Goal: Task Accomplishment & Management: Manage account settings

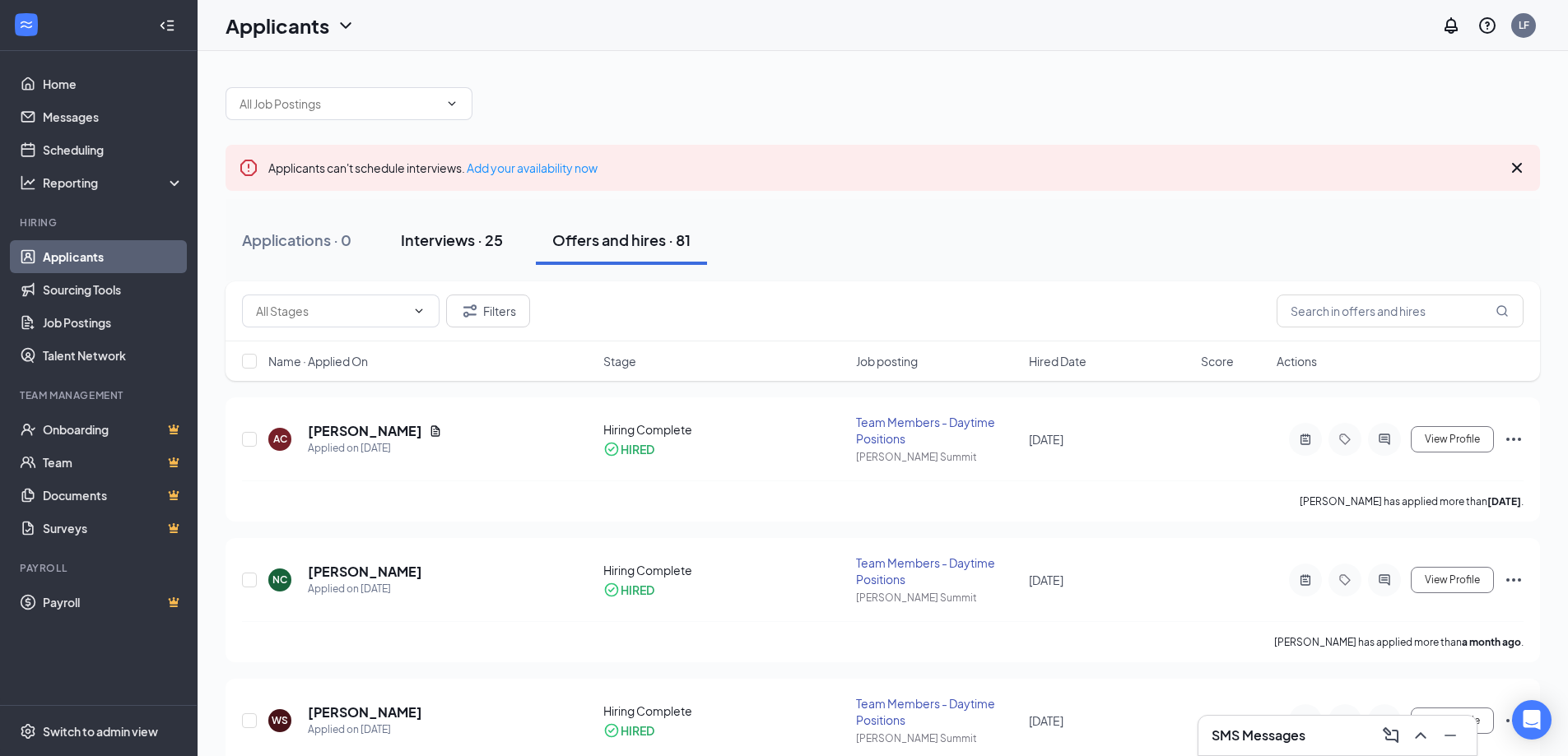
click at [466, 254] on button "Interviews · 25" at bounding box center [451, 240] width 135 height 50
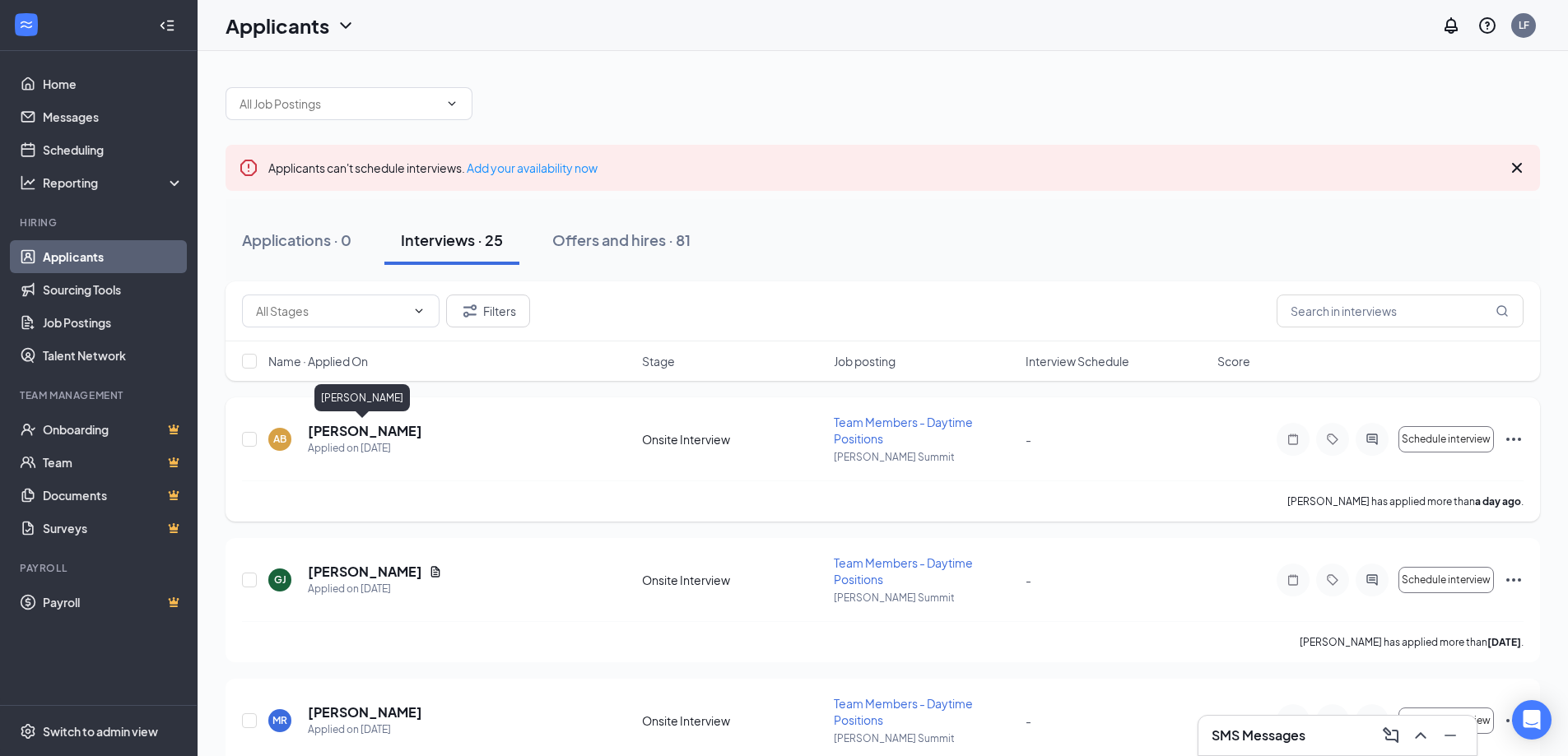
click at [350, 430] on h5 "[PERSON_NAME]" at bounding box center [364, 432] width 114 height 18
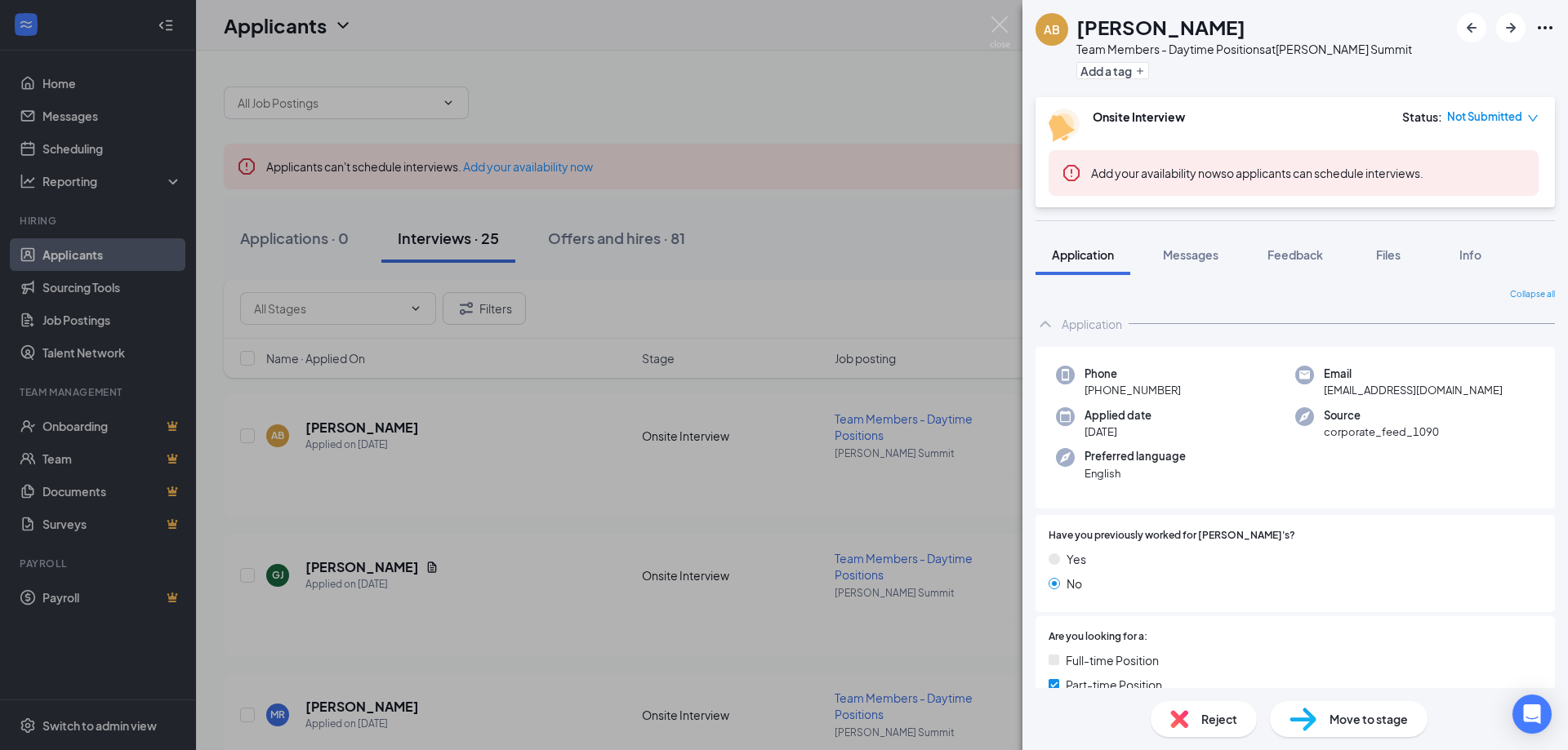
click at [1289, 719] on img at bounding box center [1302, 719] width 27 height 24
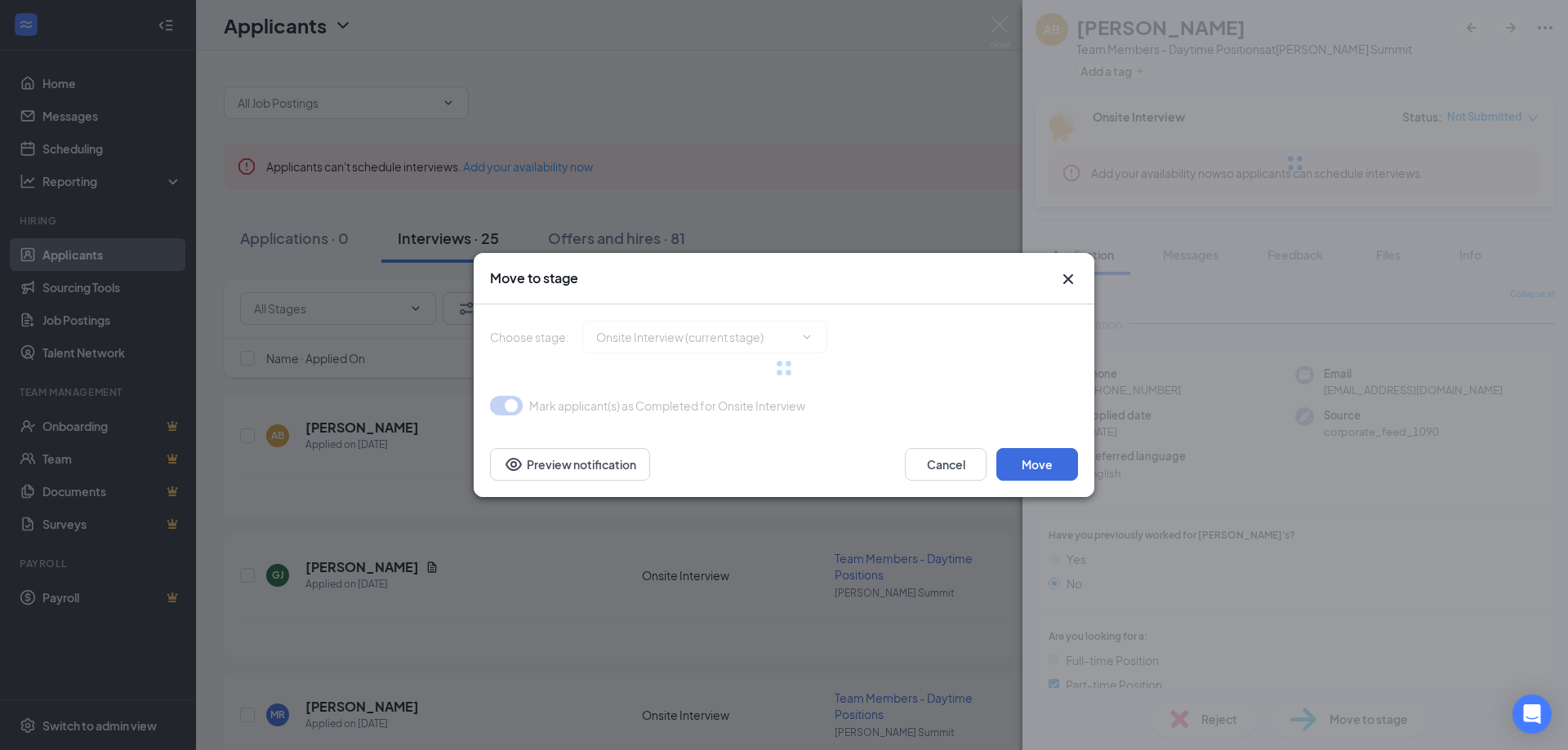
type input "Hiring Complete (final stage)"
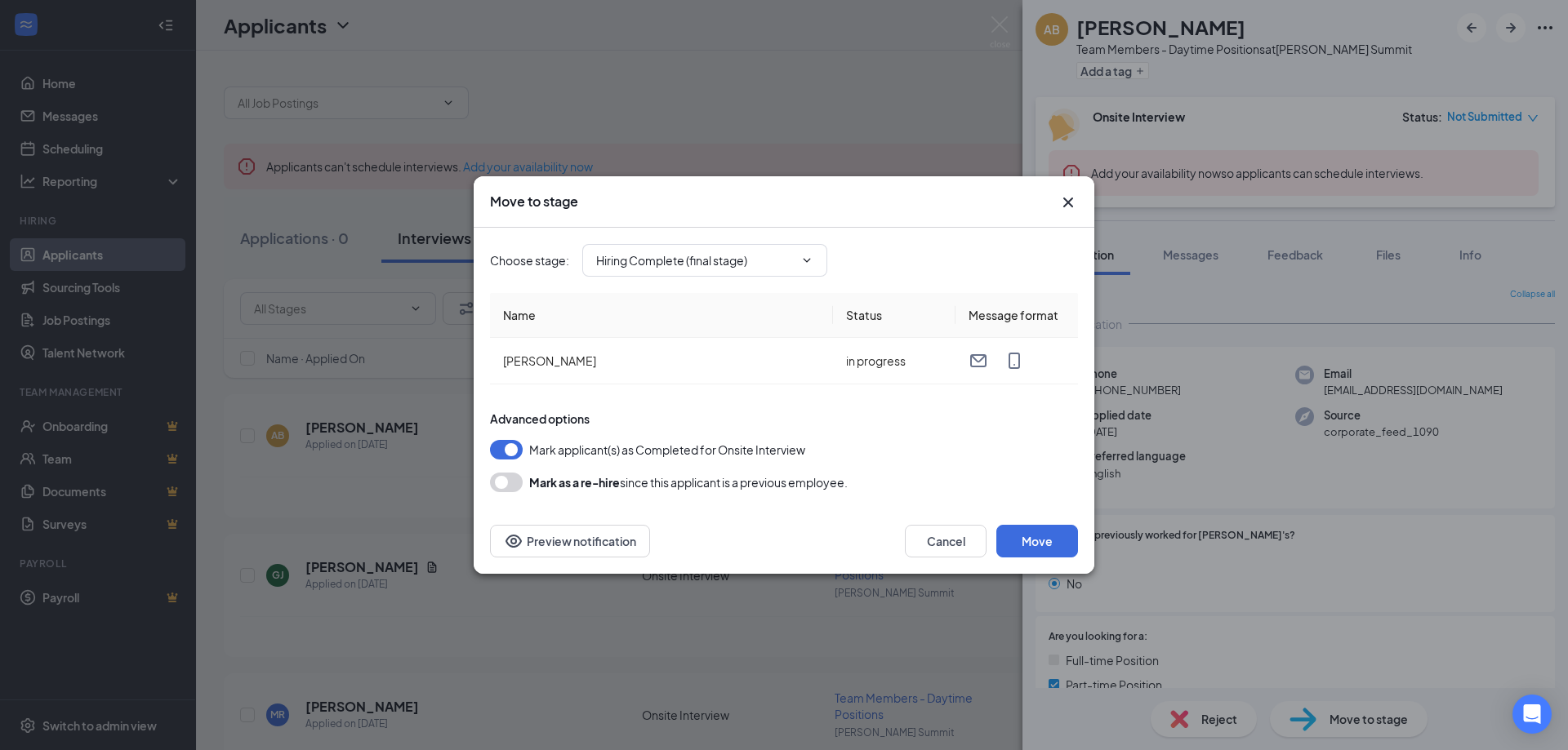
click at [1086, 214] on div "Move to stage" at bounding box center [784, 202] width 621 height 51
click at [1050, 197] on div "Move to stage" at bounding box center [784, 202] width 588 height 18
click at [1060, 203] on icon "Cross" at bounding box center [1068, 203] width 20 height 20
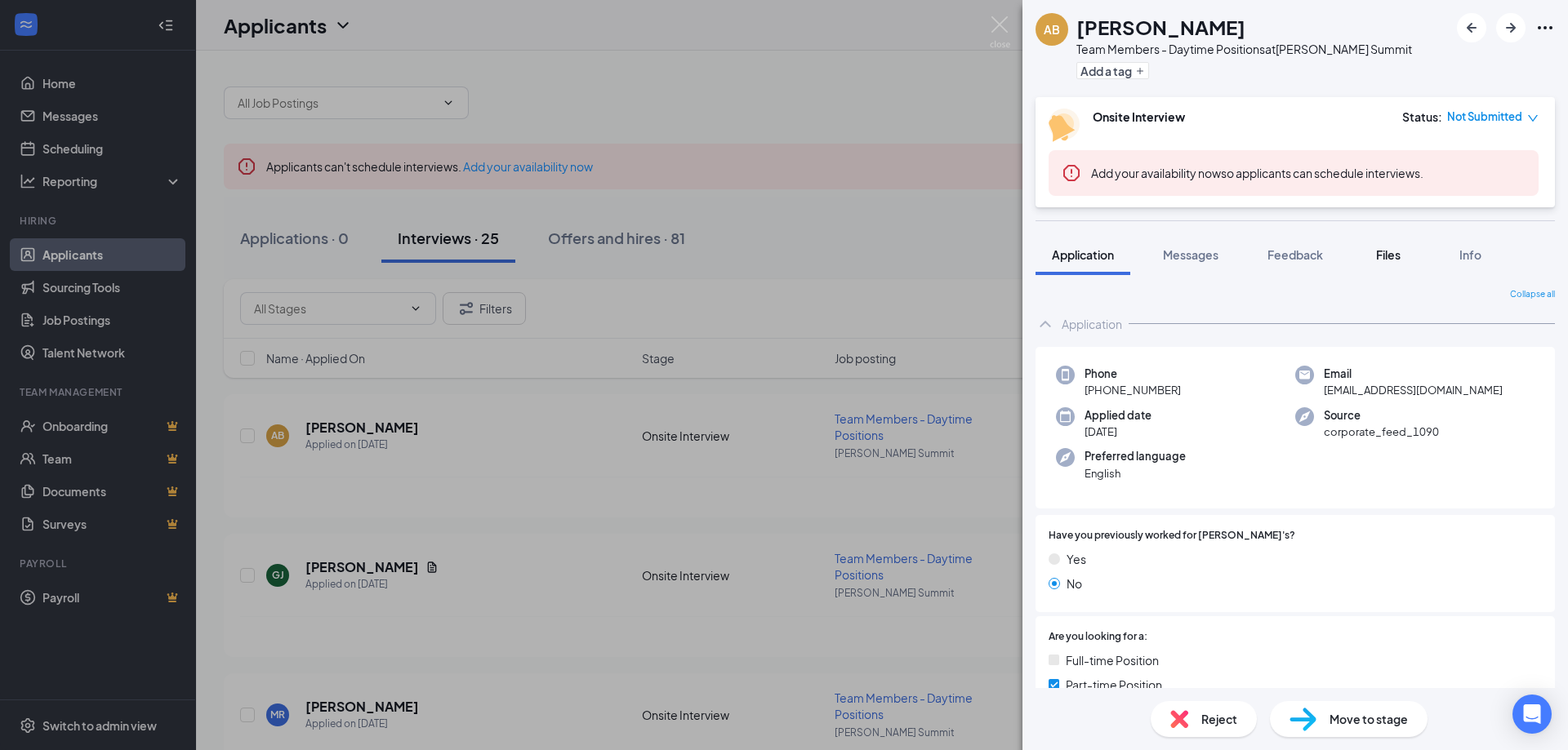
click at [1409, 263] on button "Files" at bounding box center [1388, 254] width 65 height 40
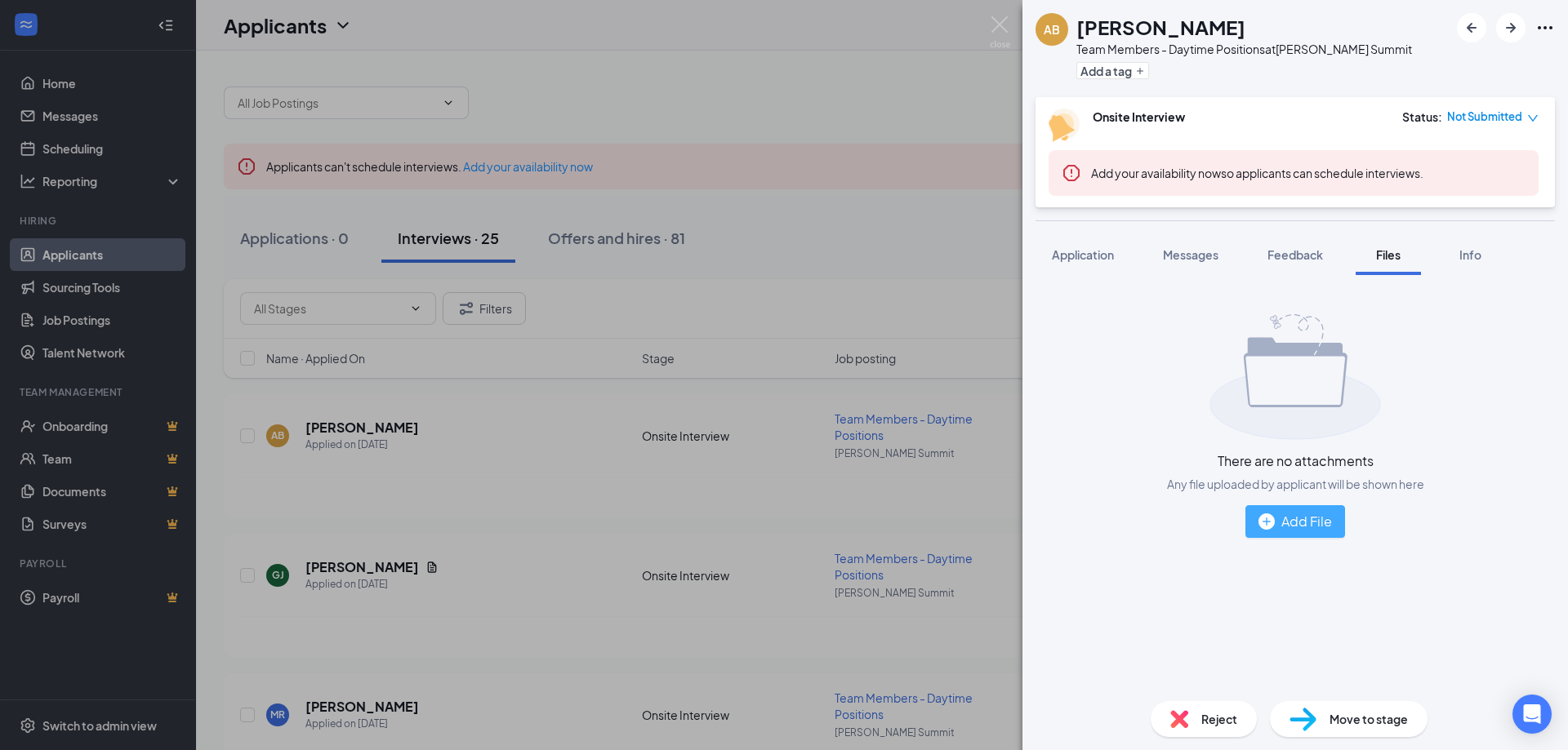
click at [1323, 517] on div "Add File" at bounding box center [1295, 521] width 74 height 21
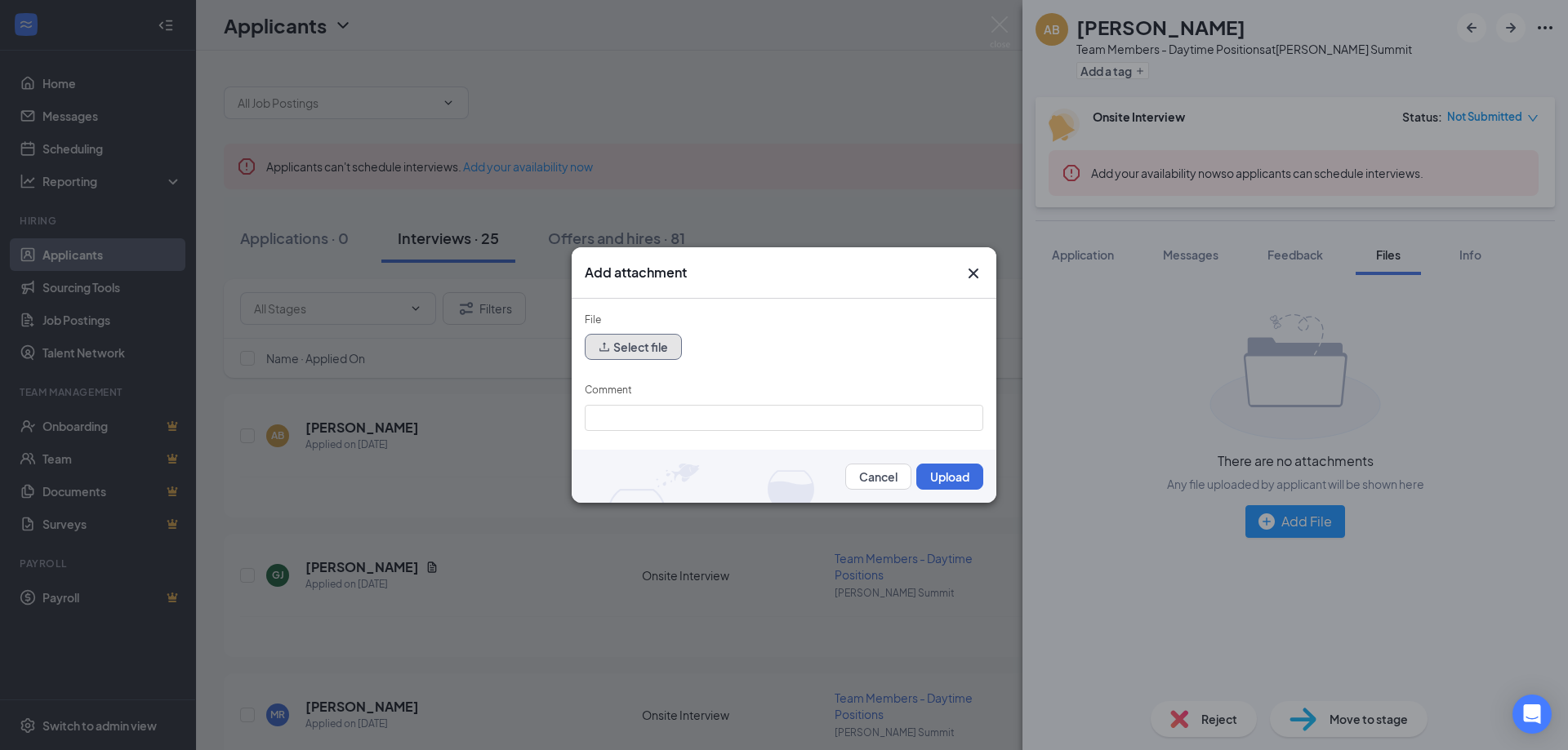
click at [621, 335] on button "Select file" at bounding box center [633, 346] width 97 height 27
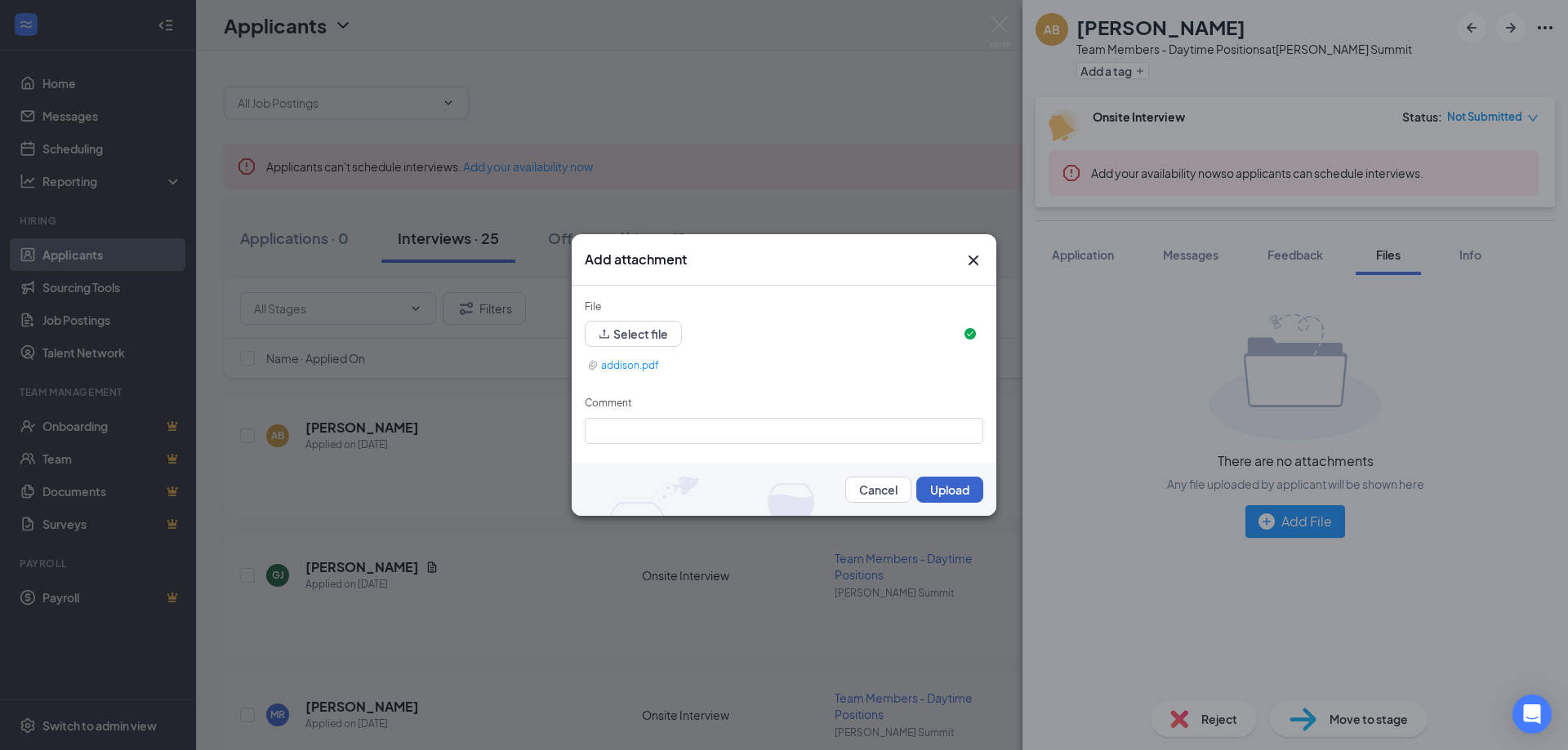
click at [961, 480] on button "Upload" at bounding box center [950, 490] width 67 height 27
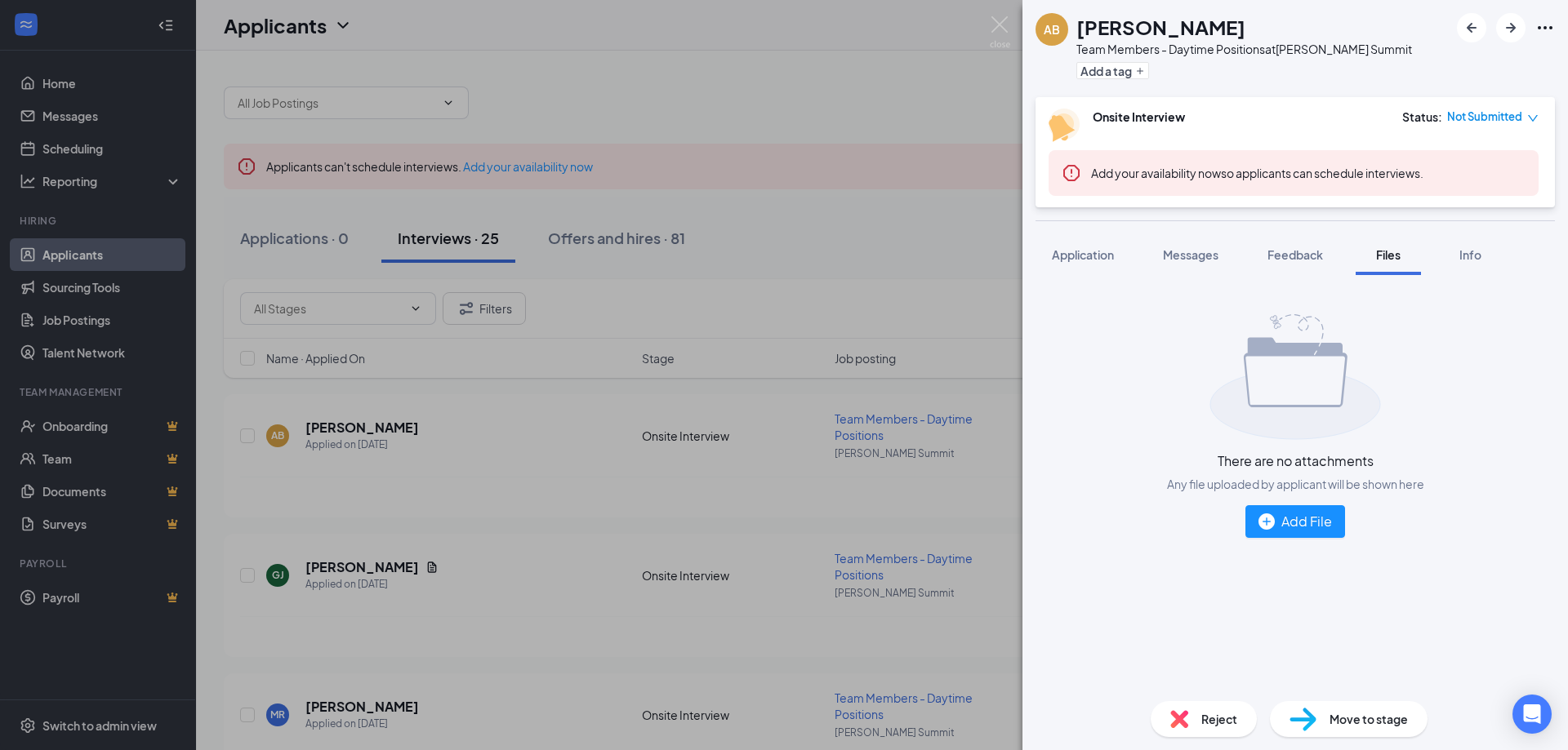
click at [1293, 262] on div "Feedback" at bounding box center [1295, 255] width 55 height 17
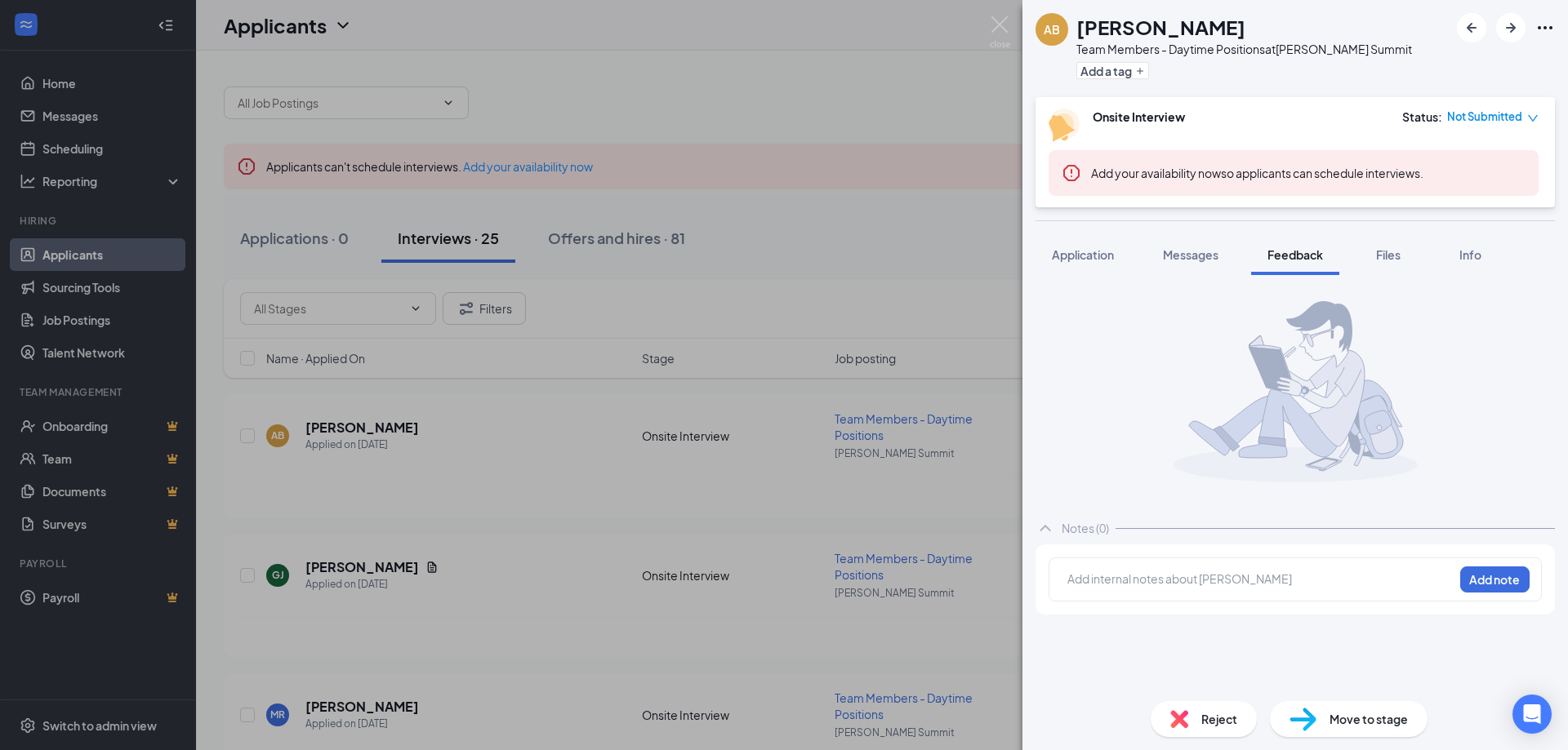
click at [1306, 730] on img at bounding box center [1302, 719] width 27 height 24
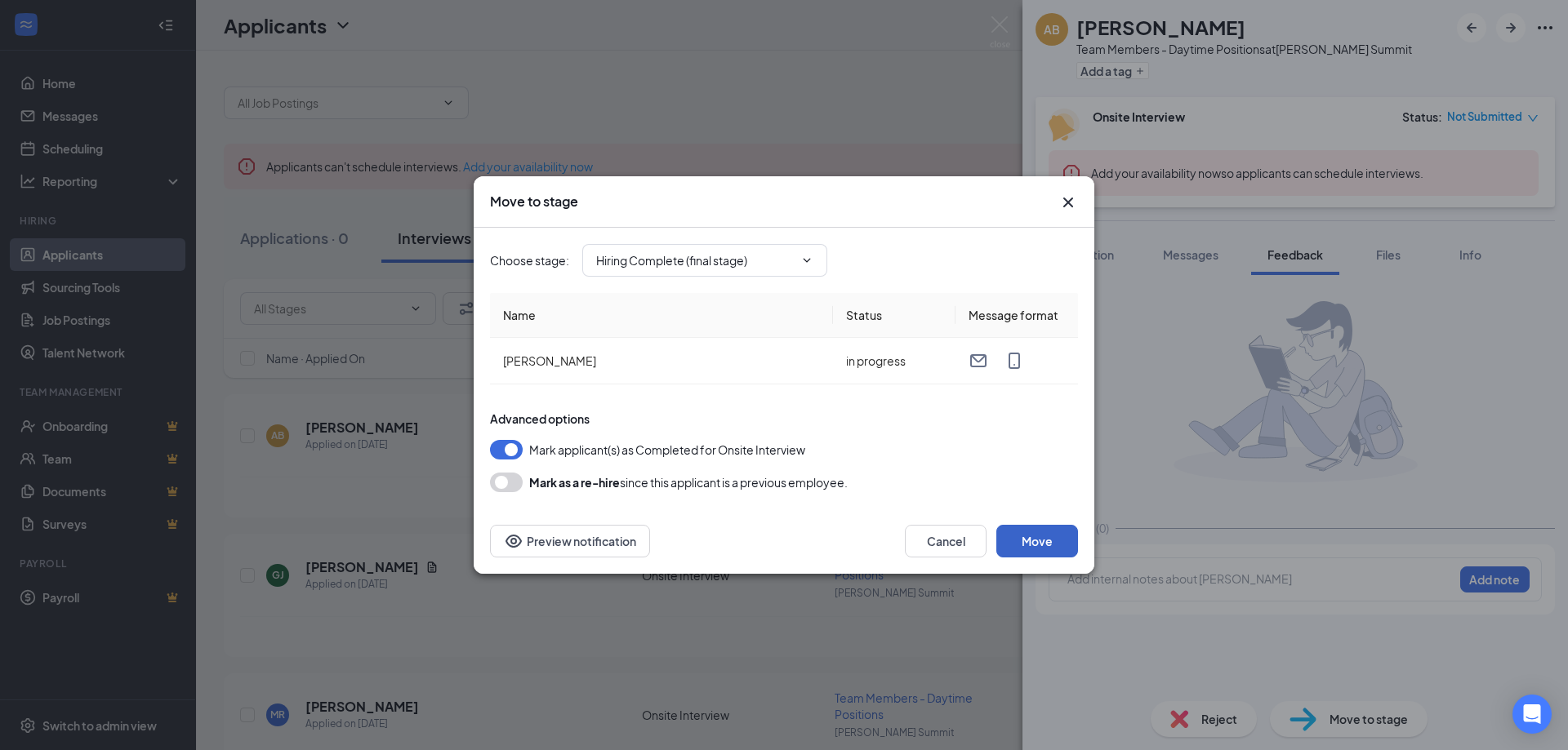
click at [1029, 537] on button "Move" at bounding box center [1036, 540] width 82 height 32
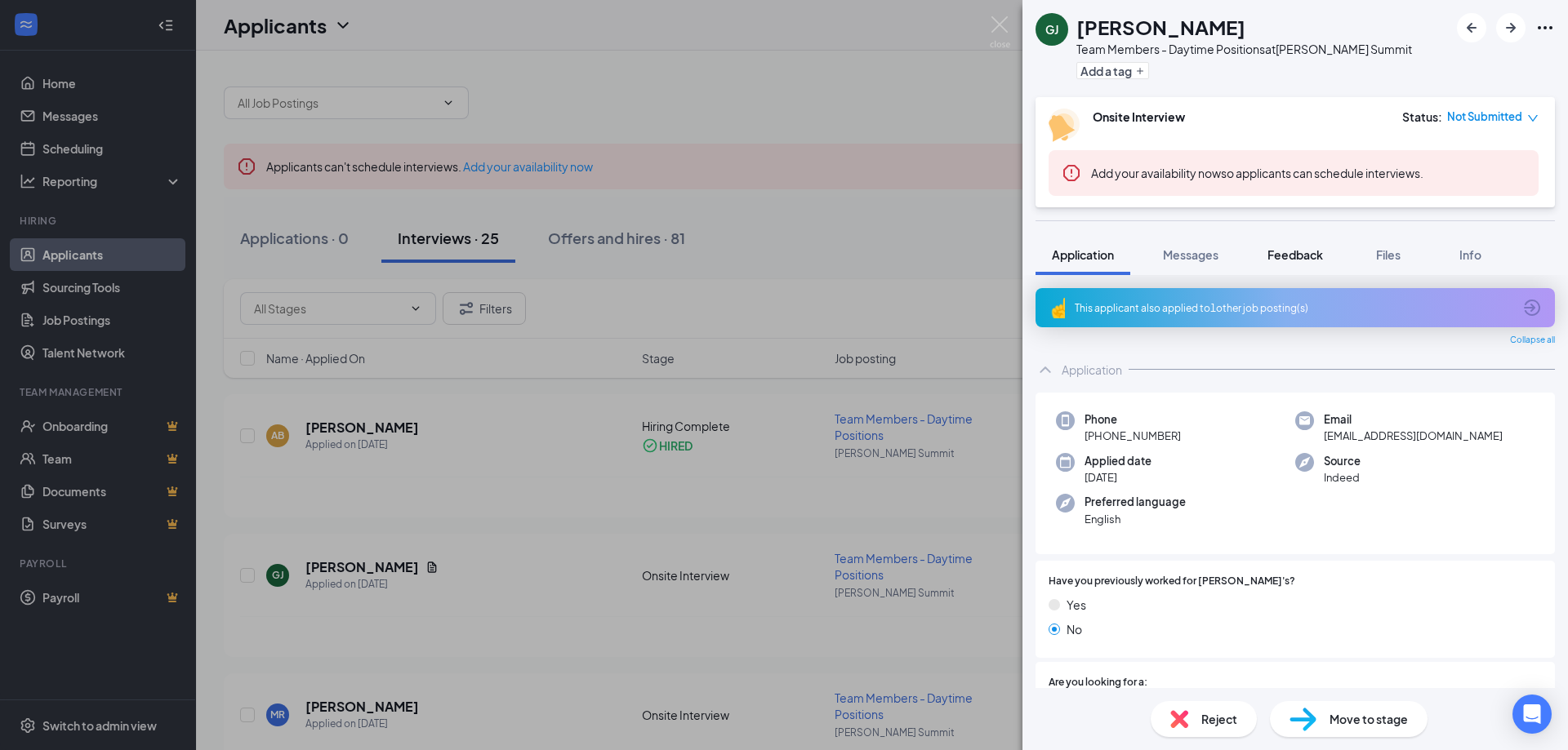
click at [1285, 254] on span "Feedback" at bounding box center [1295, 254] width 55 height 15
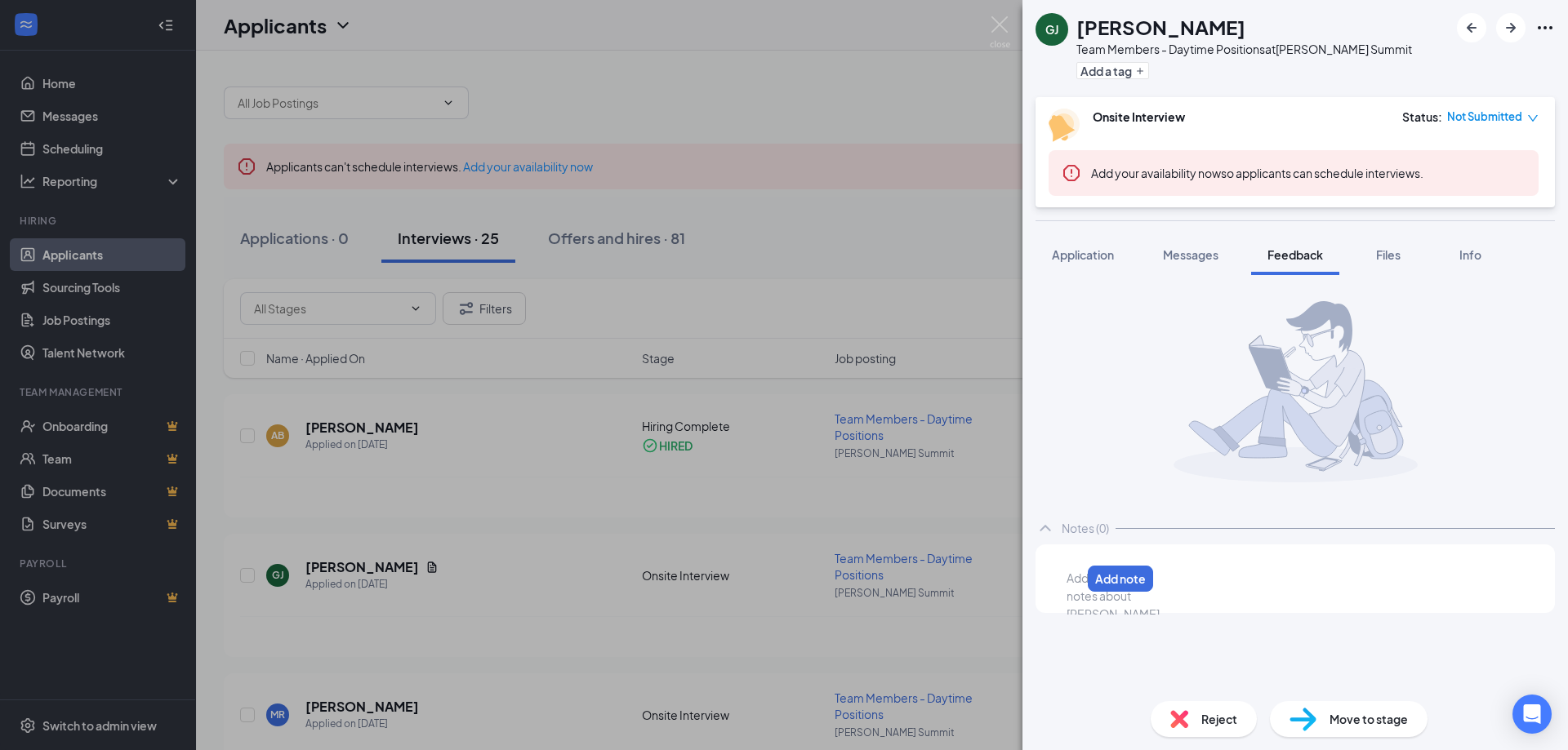
click at [1081, 588] on div at bounding box center [1073, 578] width 13 height 17
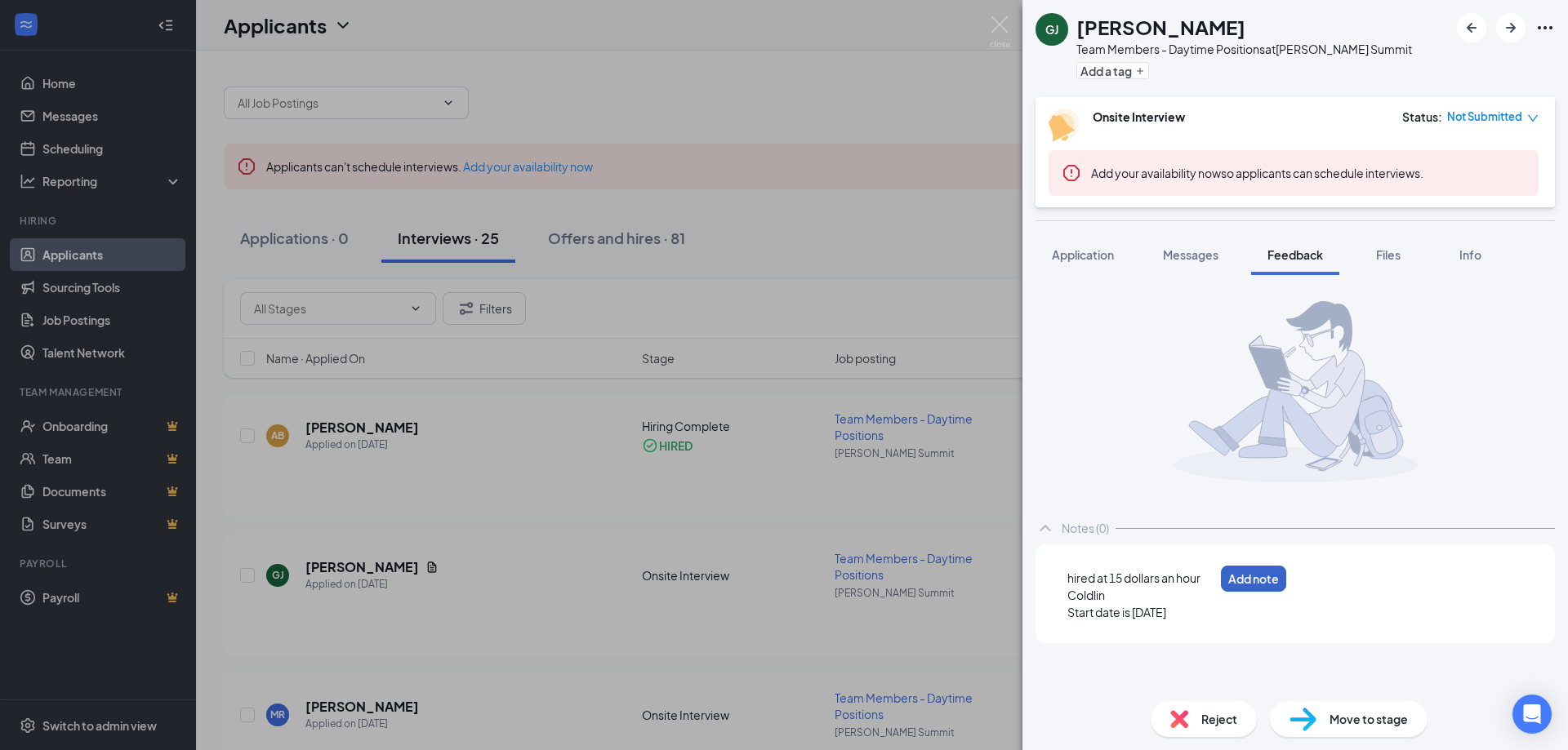
click at [1286, 587] on button "Add note" at bounding box center [1253, 579] width 65 height 27
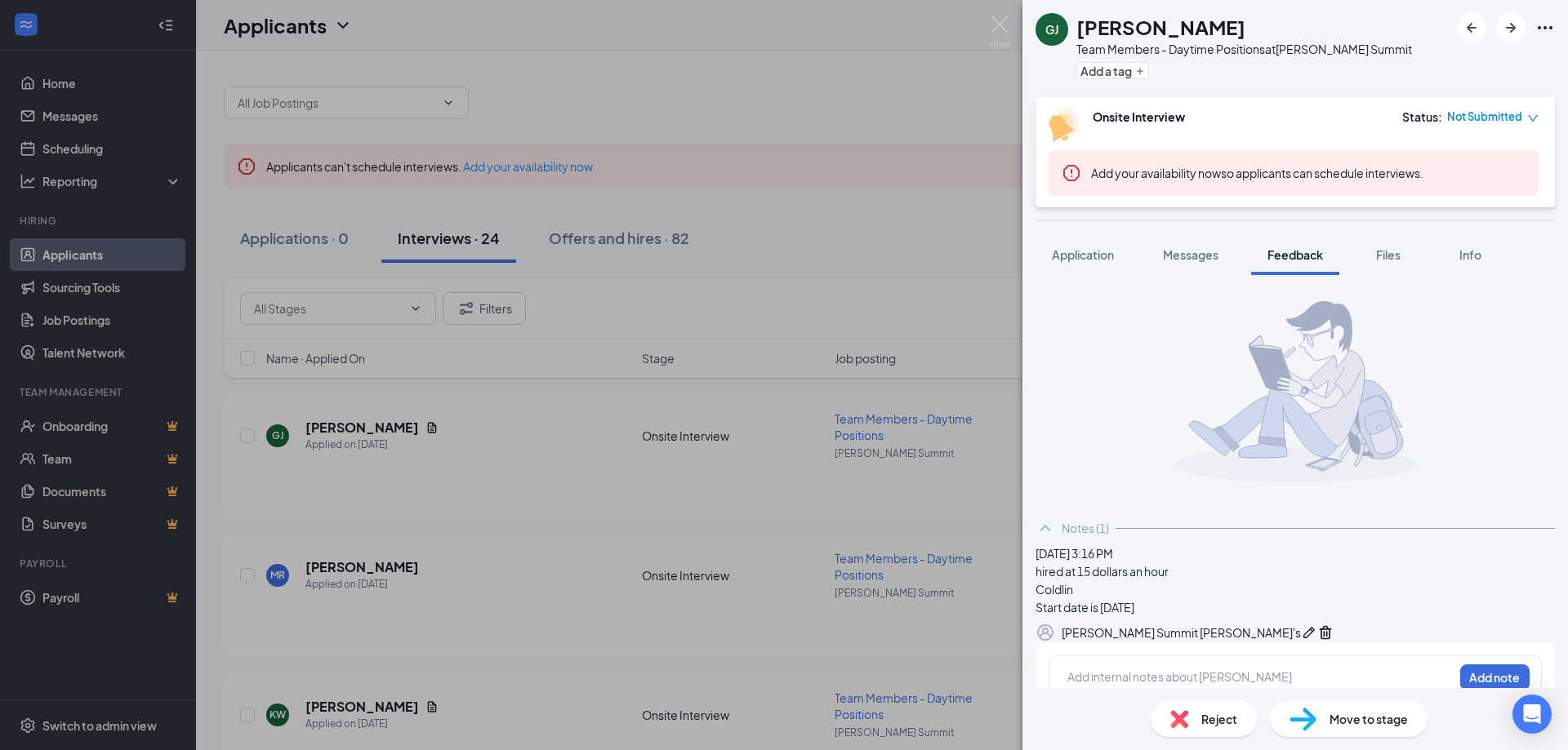
click at [1369, 718] on span "Move to stage" at bounding box center [1369, 719] width 79 height 18
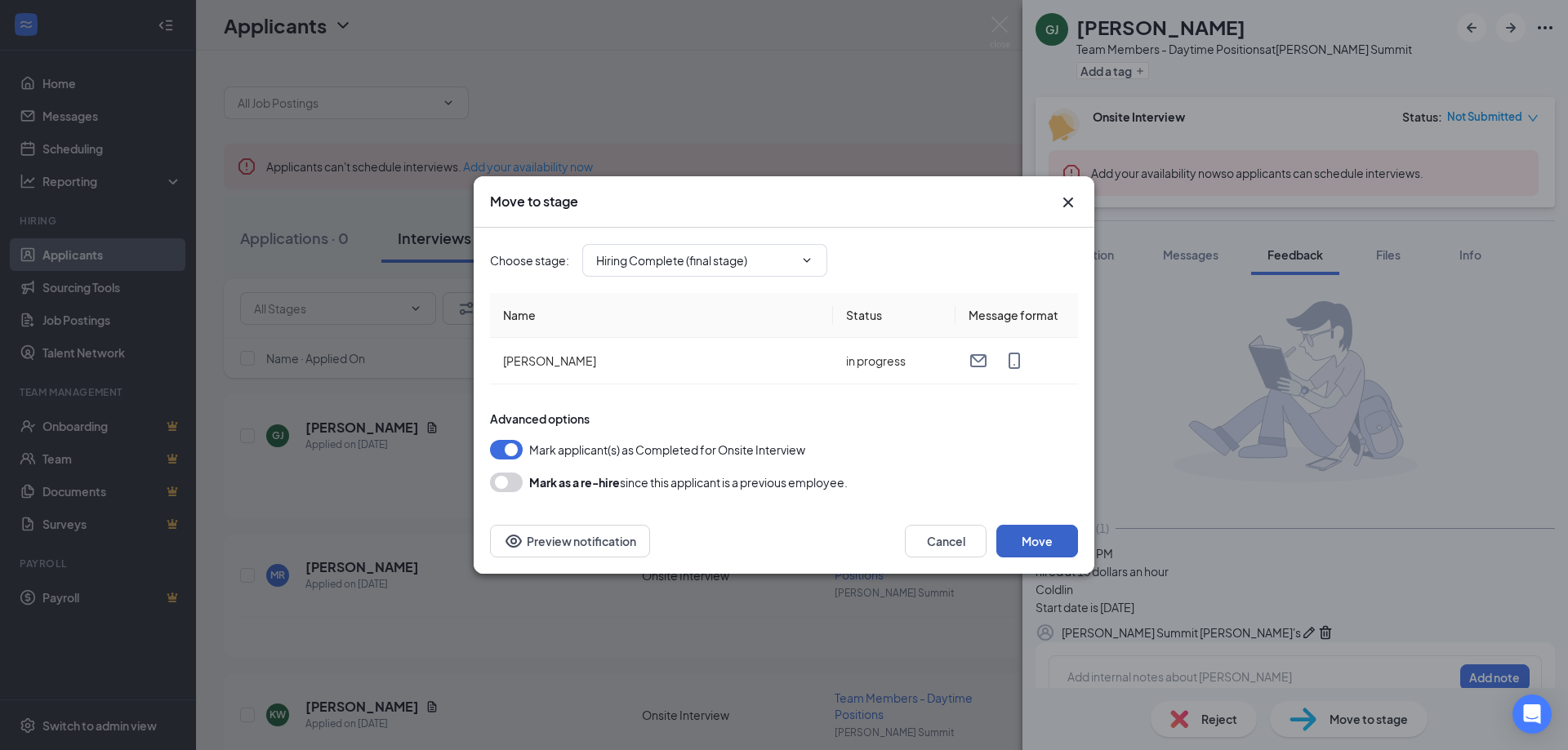
click at [1026, 546] on button "Move" at bounding box center [1036, 540] width 82 height 32
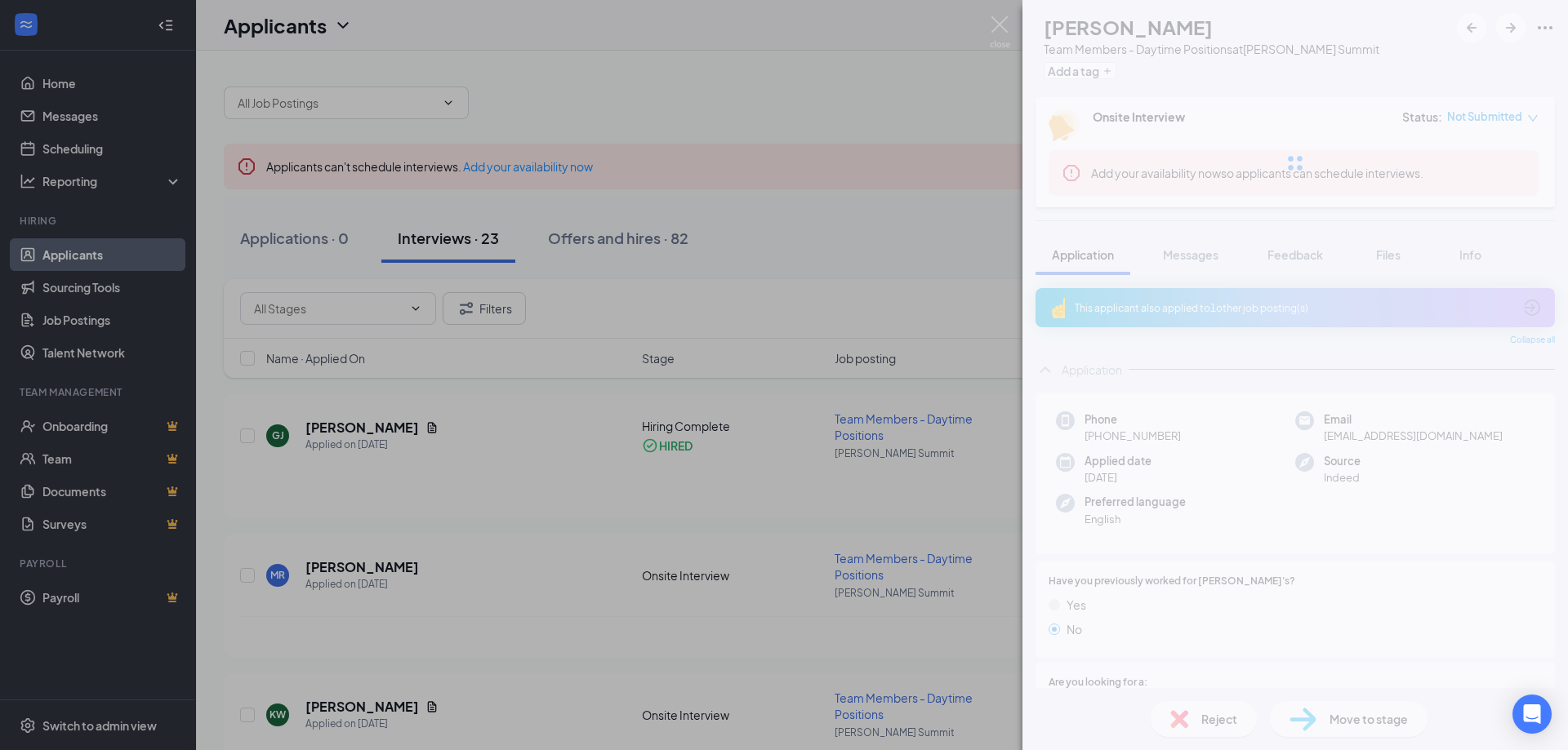
click at [797, 101] on div "GJ [PERSON_NAME] Team Members - Daytime Positions at [PERSON_NAME] Summit Add a…" at bounding box center [784, 375] width 1568 height 750
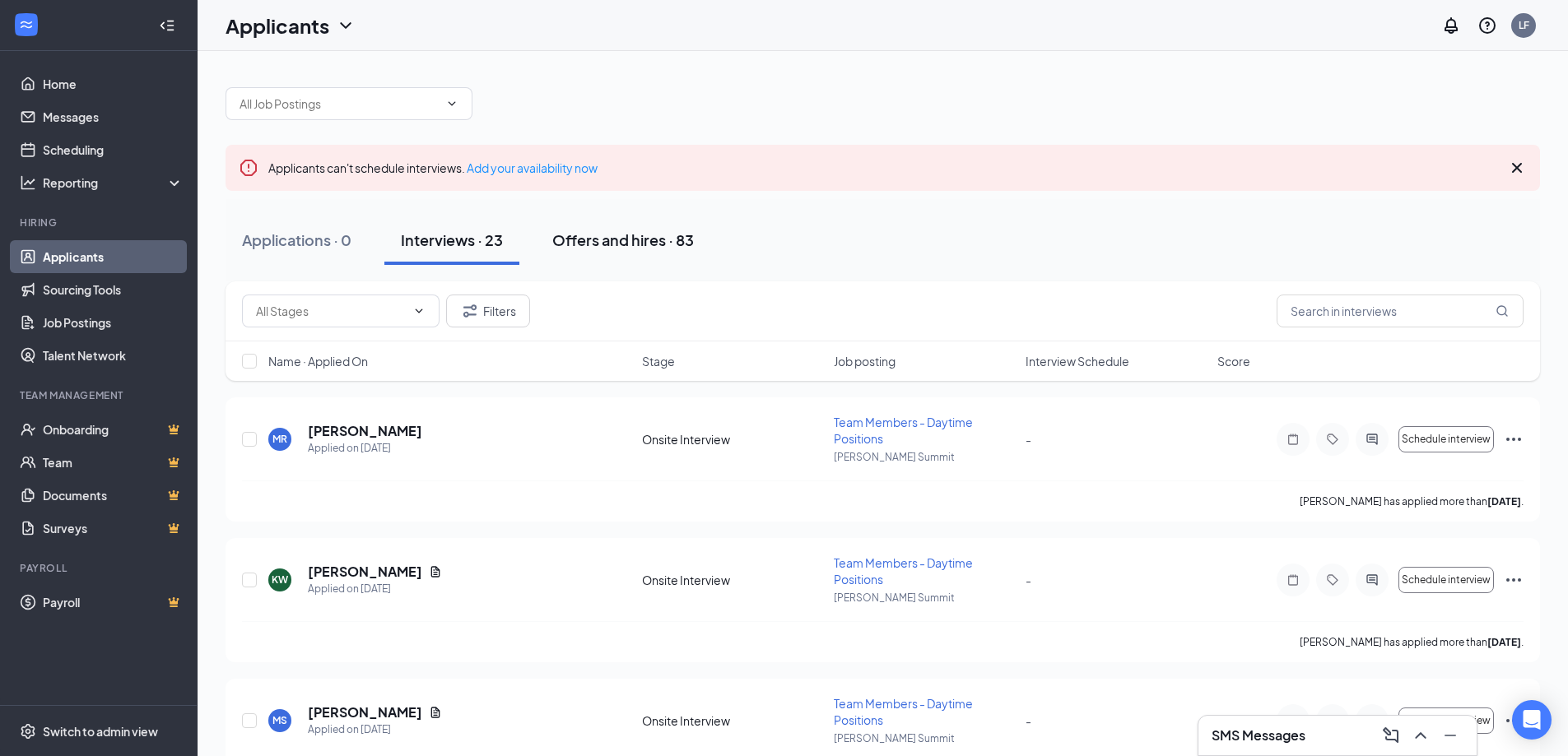
click at [589, 256] on button "Offers and hires · 83" at bounding box center [623, 240] width 175 height 50
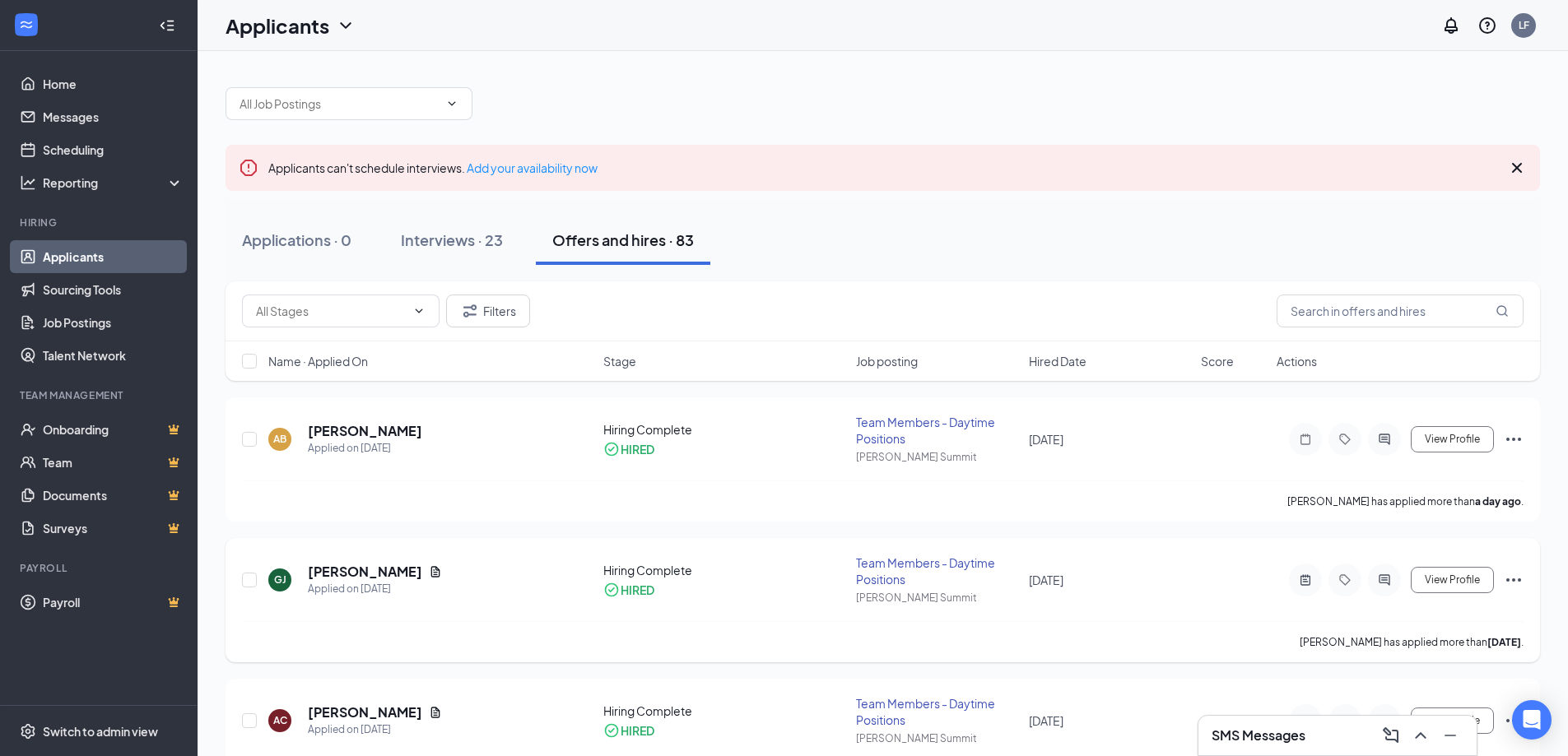
click at [339, 551] on div "GJ [PERSON_NAME] Applied on [DATE] Hiring Complete HIRED Team Members - Daytime…" at bounding box center [882, 600] width 1314 height 124
click at [1511, 582] on icon "Ellipses" at bounding box center [1513, 580] width 20 height 20
click at [1420, 615] on p "[PERSON_NAME] not hired" at bounding box center [1438, 608] width 148 height 17
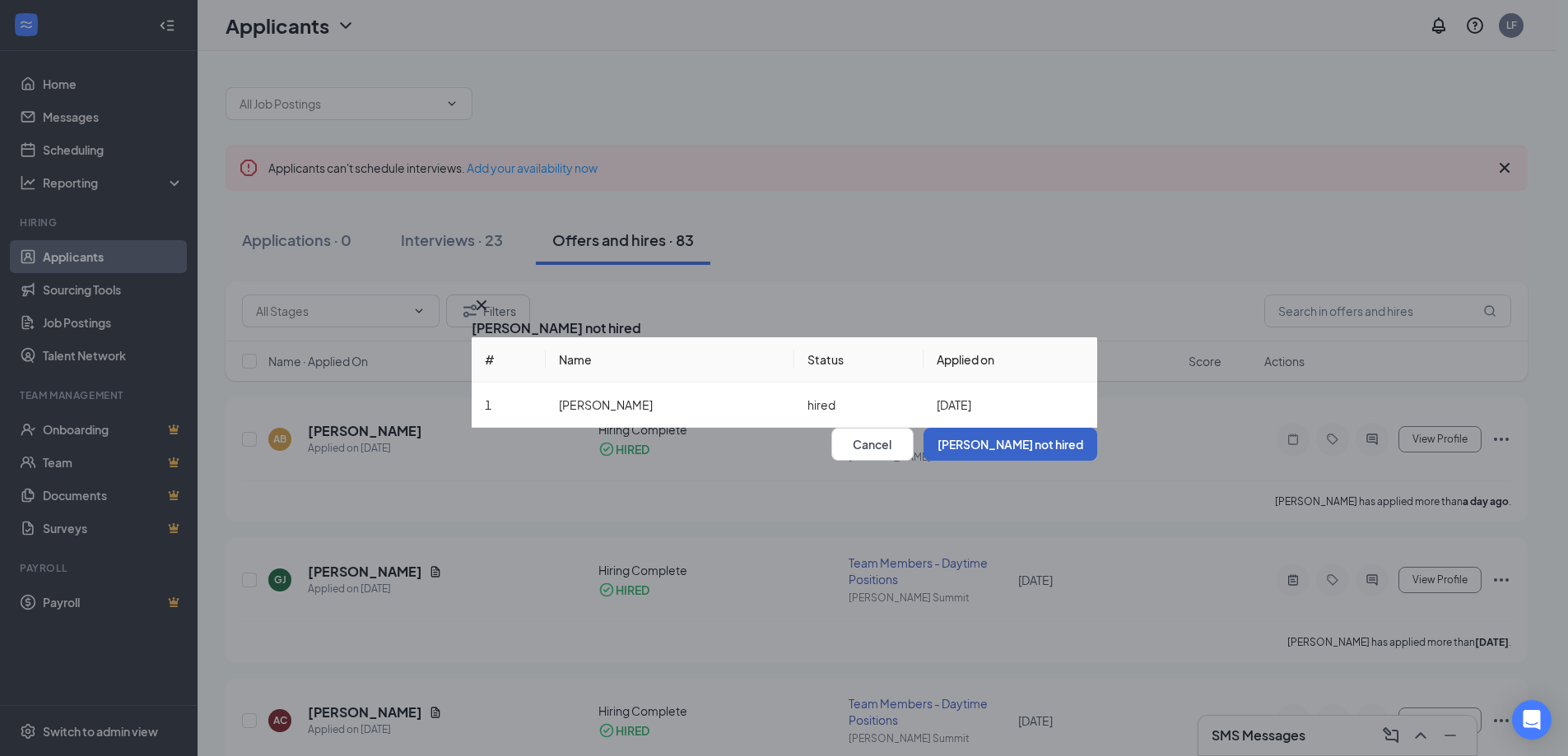
click at [998, 461] on button "[PERSON_NAME] not hired" at bounding box center [1010, 443] width 174 height 33
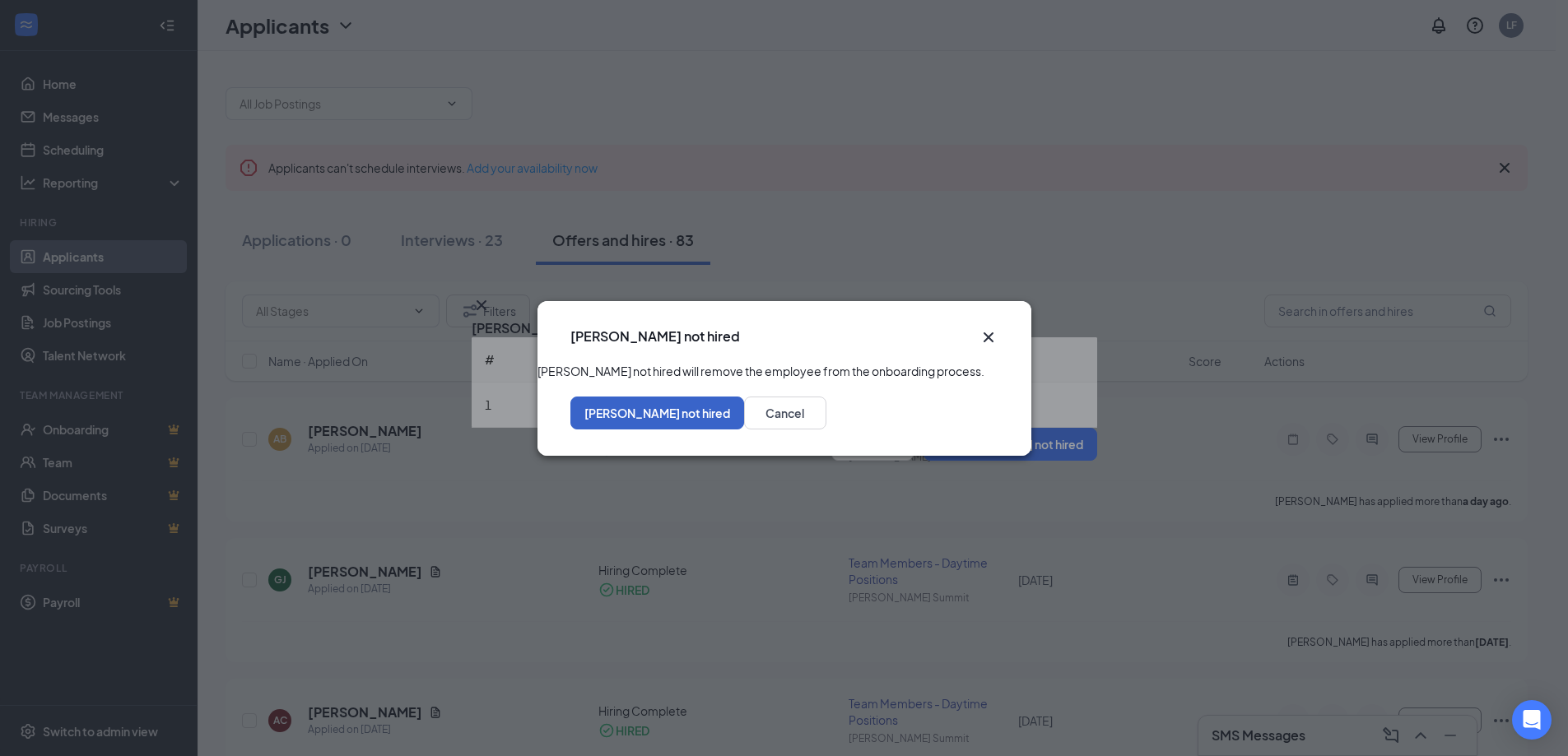
click at [744, 430] on button "[PERSON_NAME] not hired" at bounding box center [657, 413] width 174 height 33
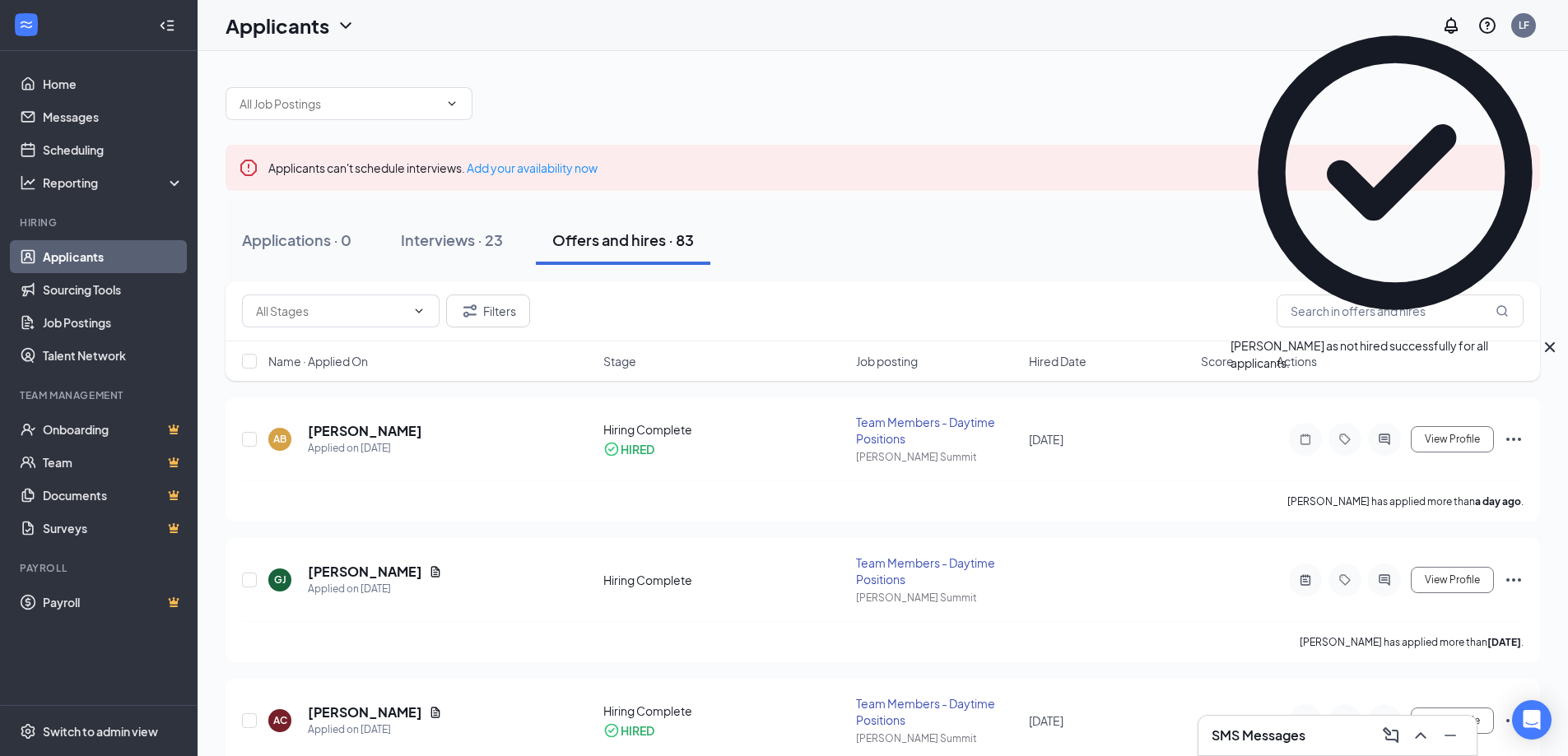
click at [1547, 21] on div "[PERSON_NAME] as not hired successfully for all applicants." at bounding box center [1394, 189] width 329 height 364
click at [1544, 342] on icon "Cross" at bounding box center [1549, 347] width 10 height 10
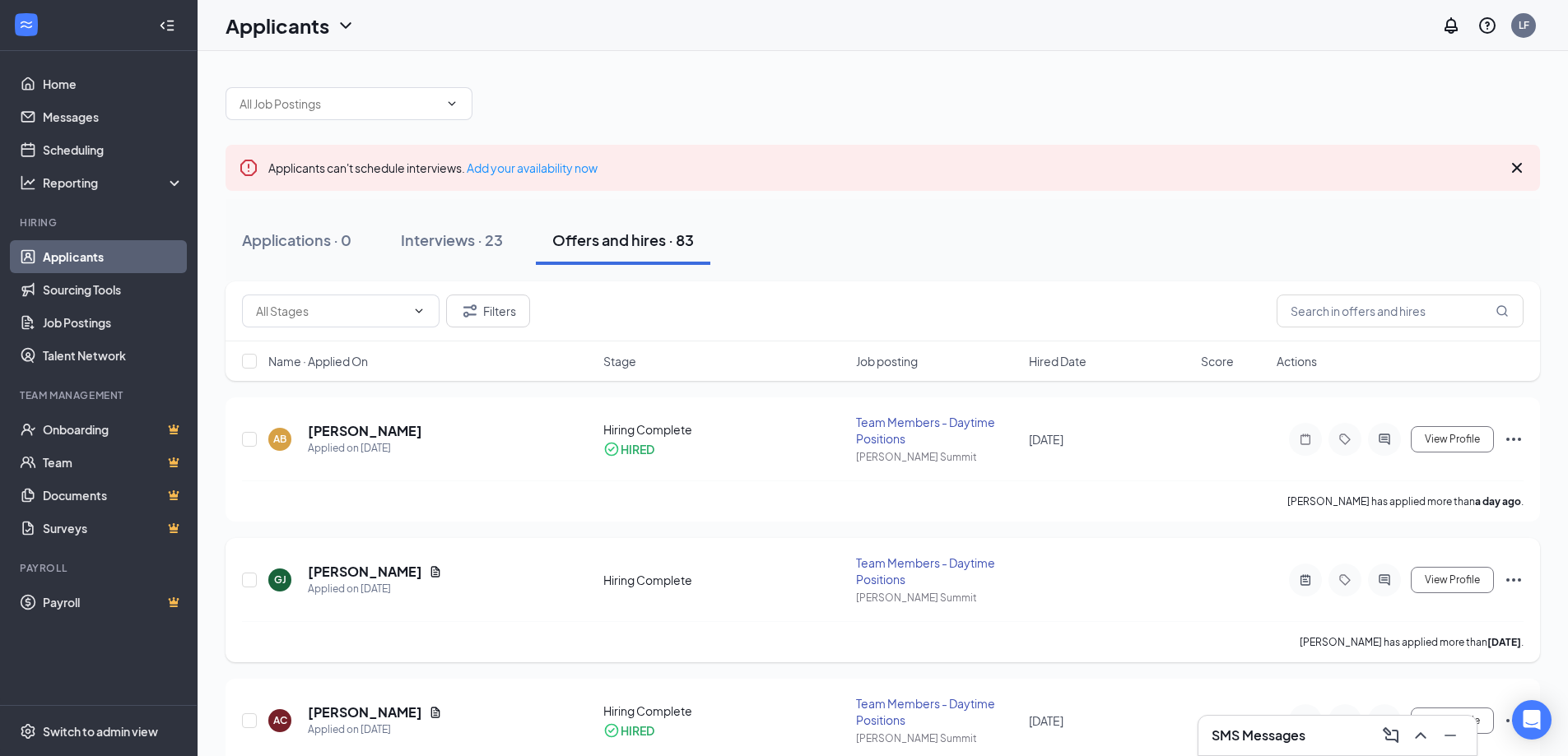
click at [1511, 581] on icon "Ellipses" at bounding box center [1513, 580] width 20 height 20
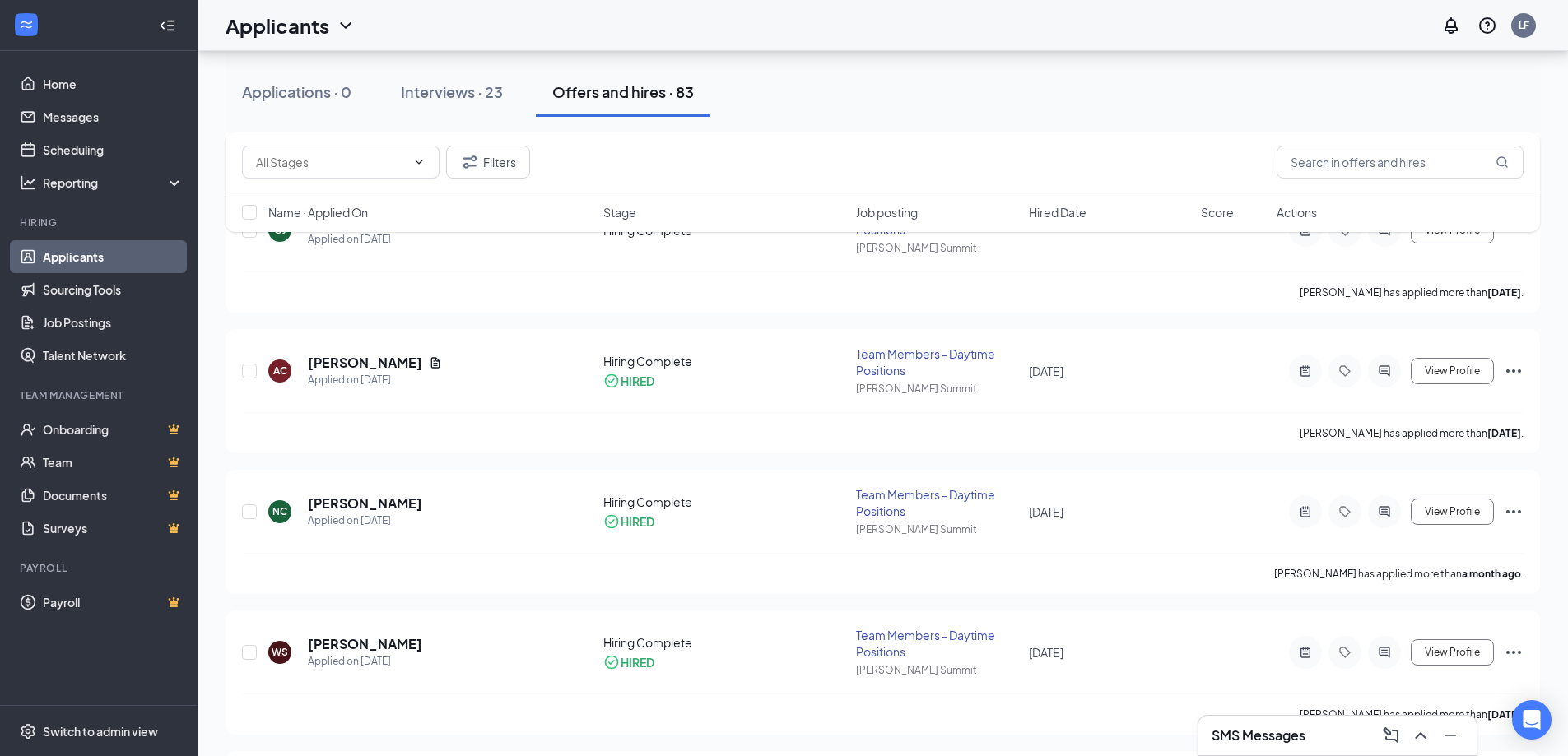
scroll to position [303, 0]
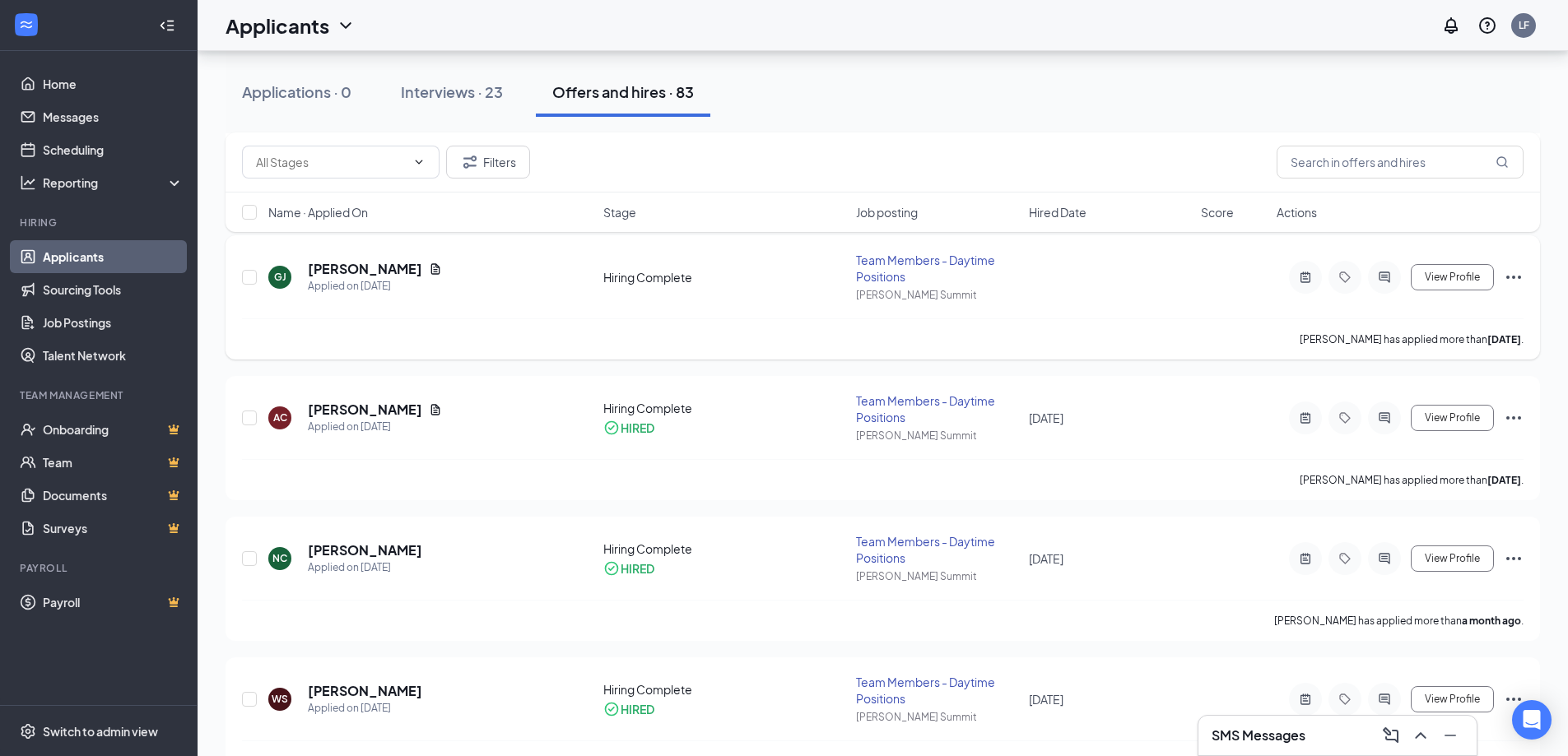
click at [1524, 278] on div "GJ Gabrielle Johnson Applied on Sep 14 Hiring Complete Team Members - Daytime P…" at bounding box center [882, 297] width 1314 height 124
click at [1516, 277] on icon "Ellipses" at bounding box center [1513, 278] width 20 height 20
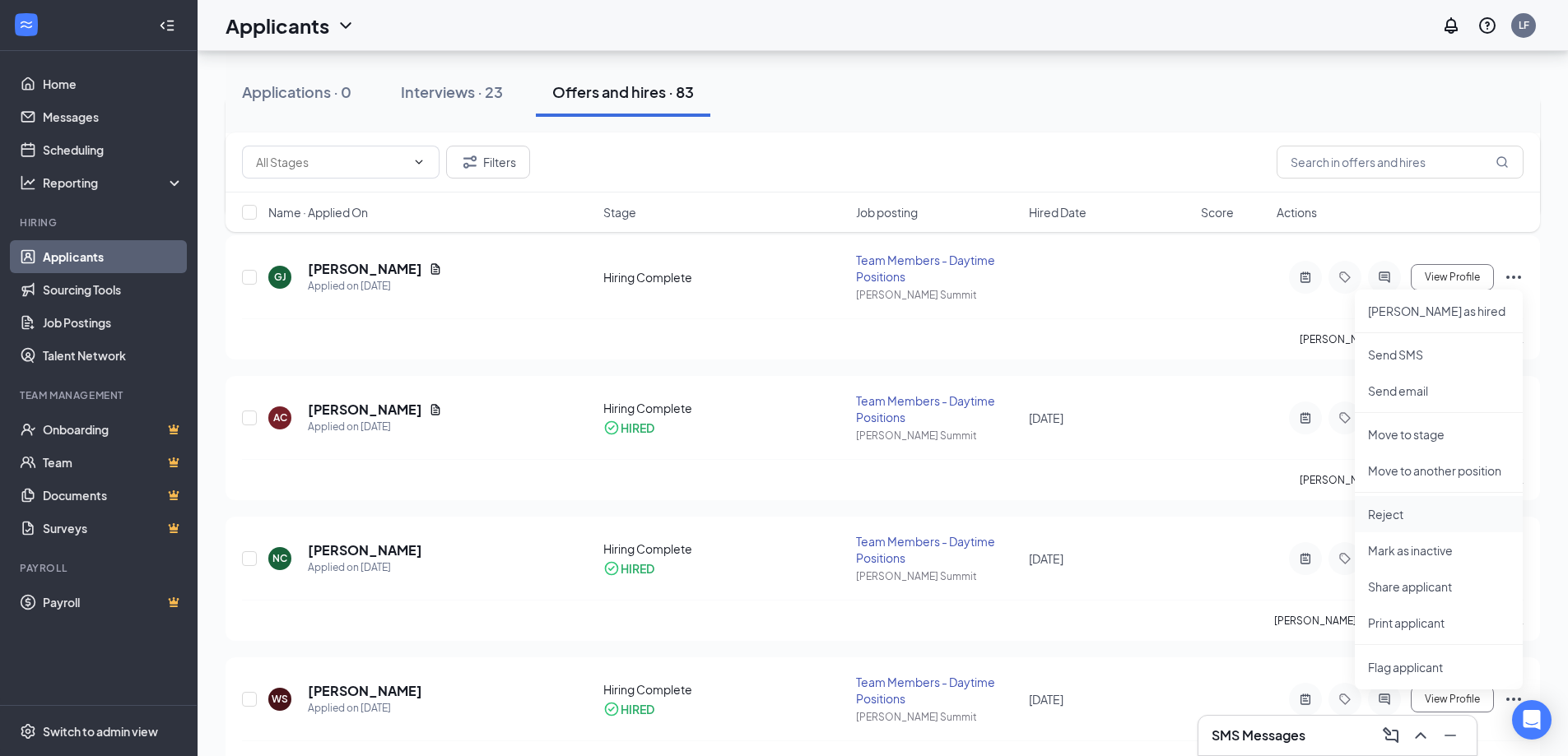
click at [1397, 516] on p "Reject" at bounding box center [1438, 514] width 142 height 17
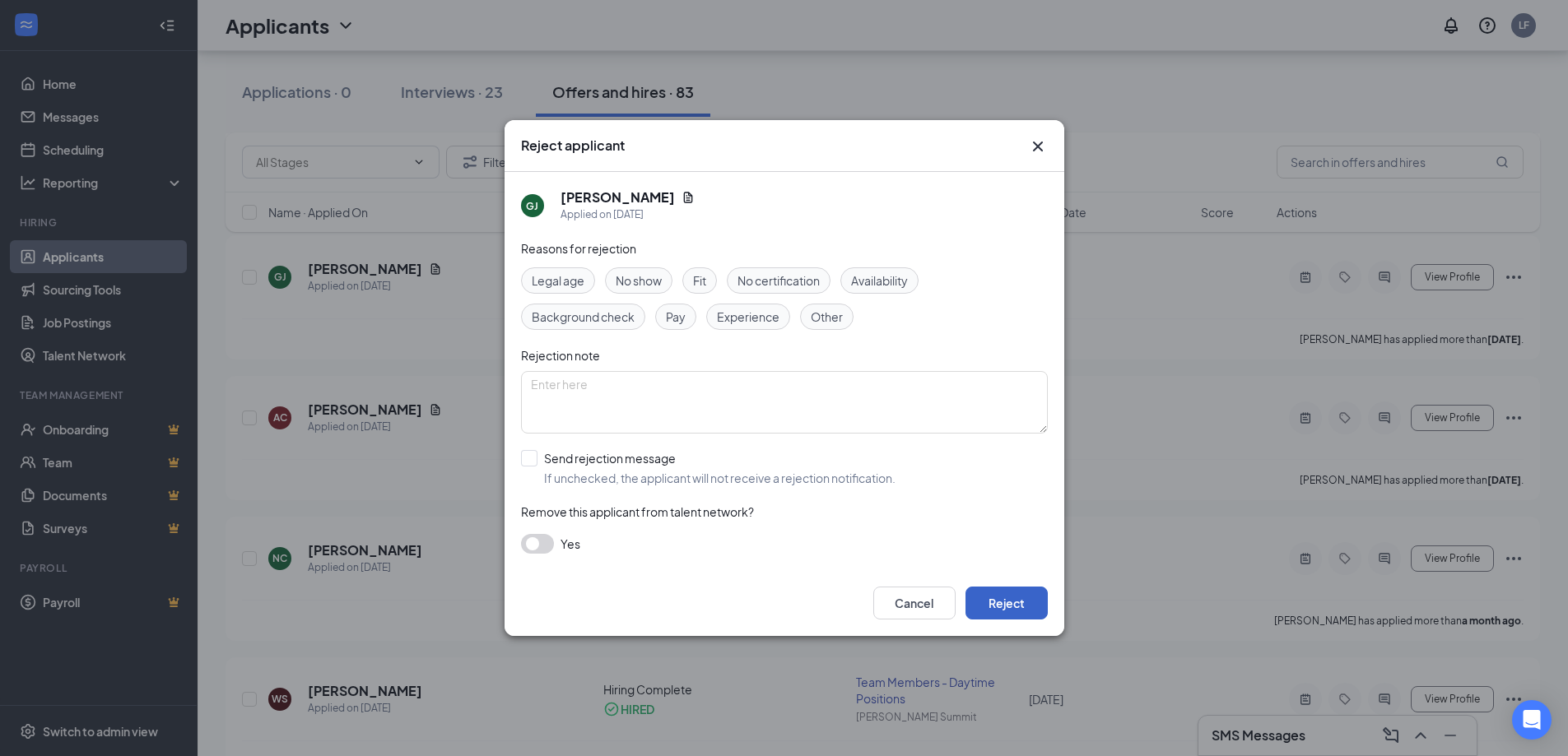
click at [1007, 596] on button "Reject" at bounding box center [1006, 603] width 82 height 33
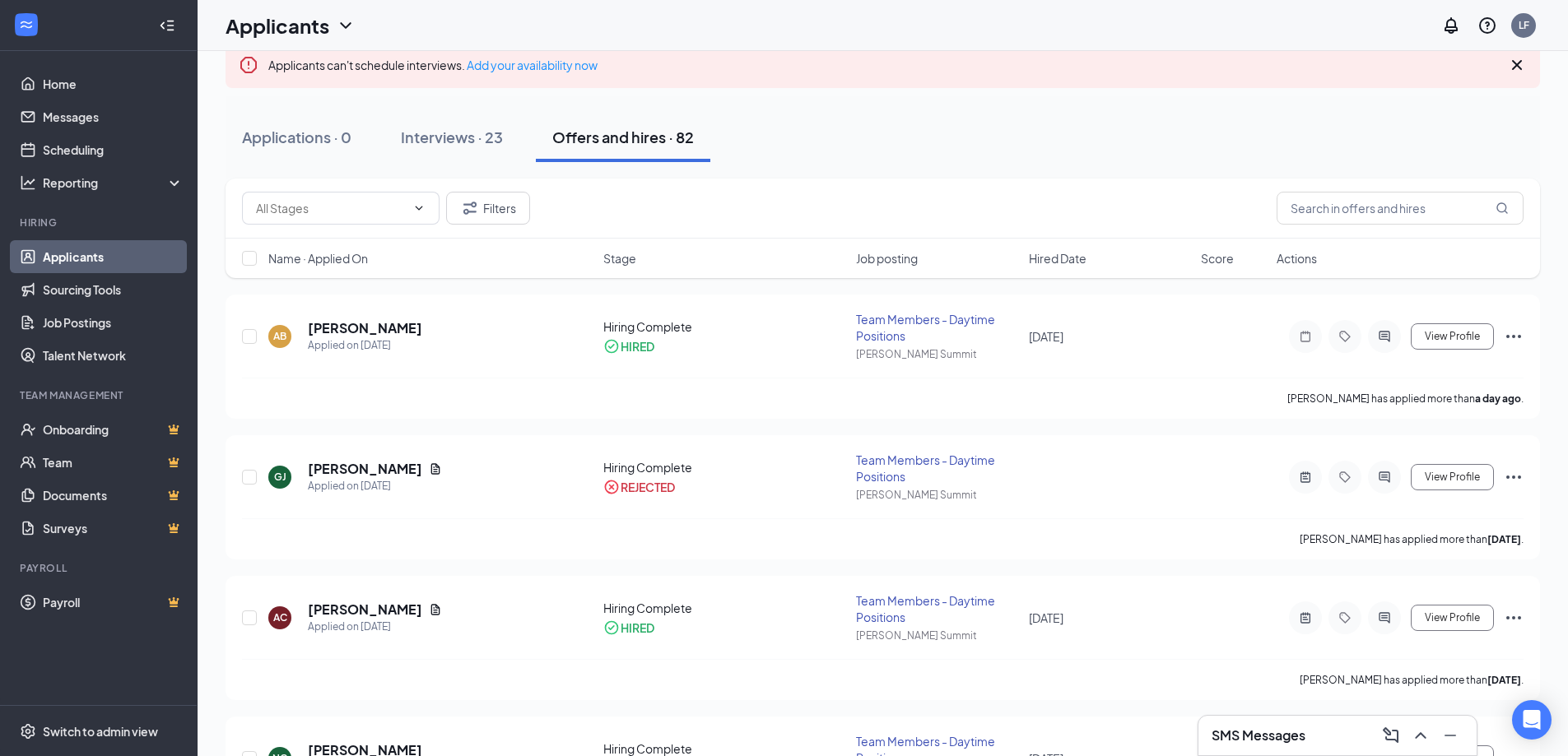
scroll to position [0, 0]
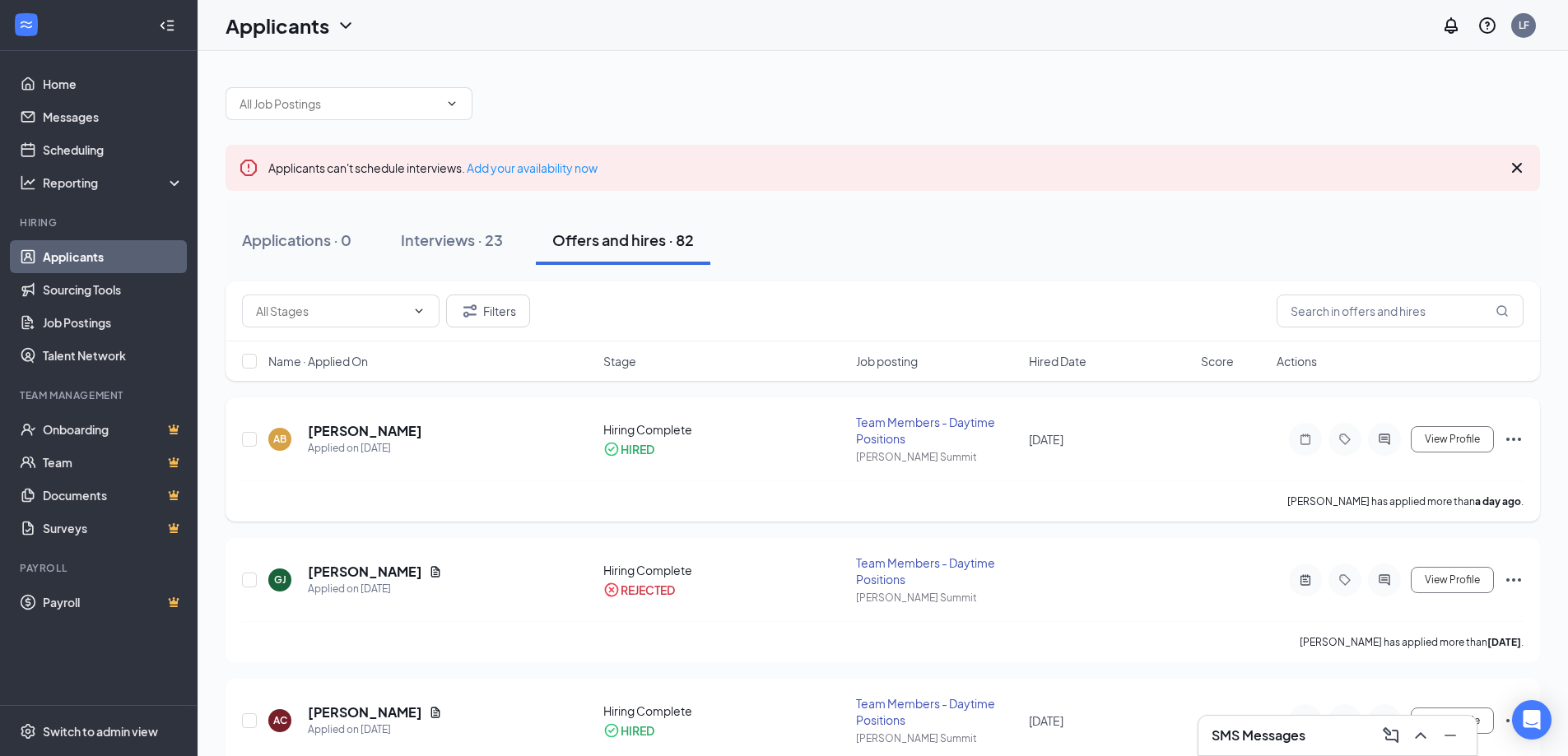
click at [1512, 438] on icon "Ellipses" at bounding box center [1512, 439] width 15 height 3
click at [1316, 447] on div at bounding box center [1304, 439] width 33 height 33
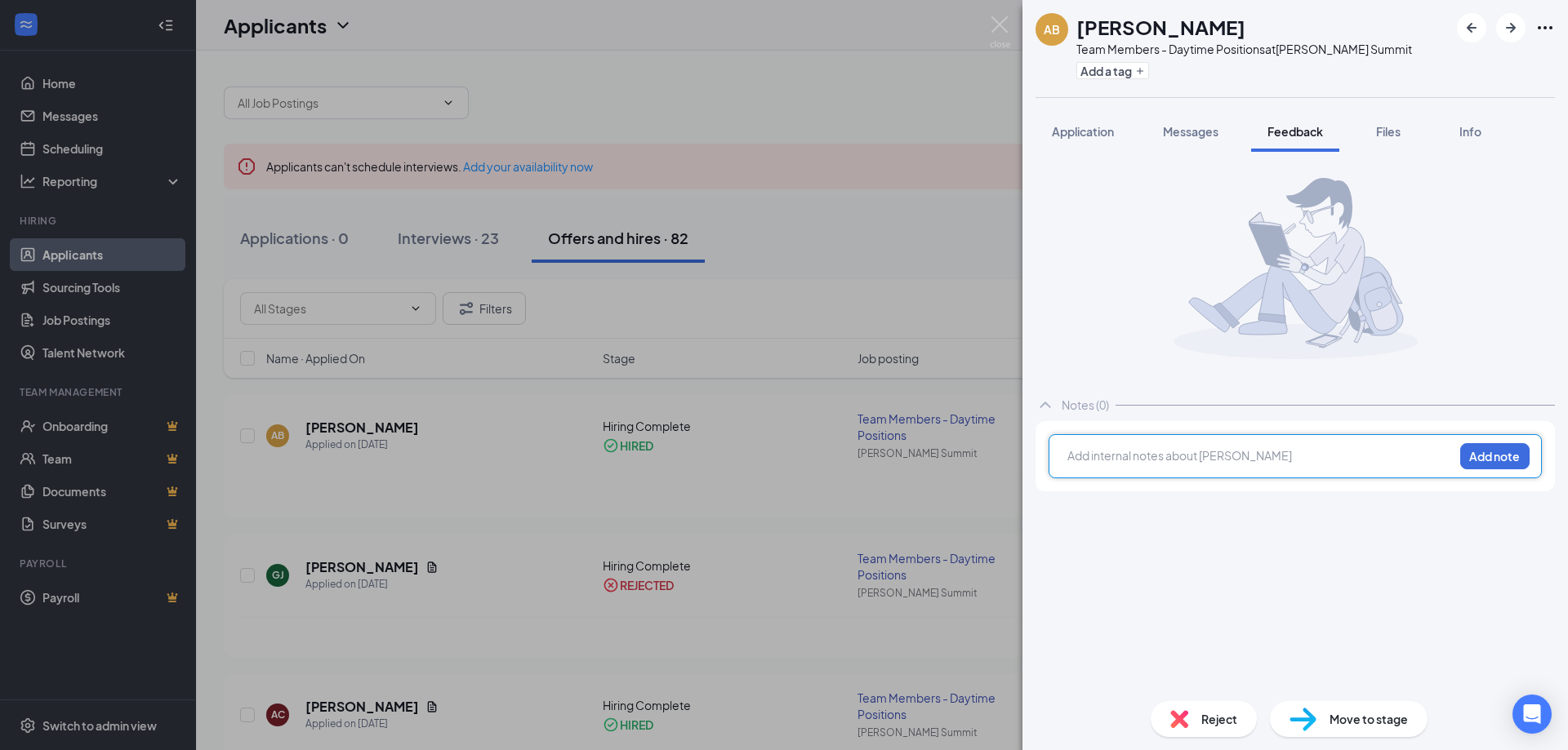
click at [1232, 453] on div at bounding box center [1260, 456] width 385 height 17
click at [1503, 455] on button "Add note" at bounding box center [1494, 457] width 70 height 27
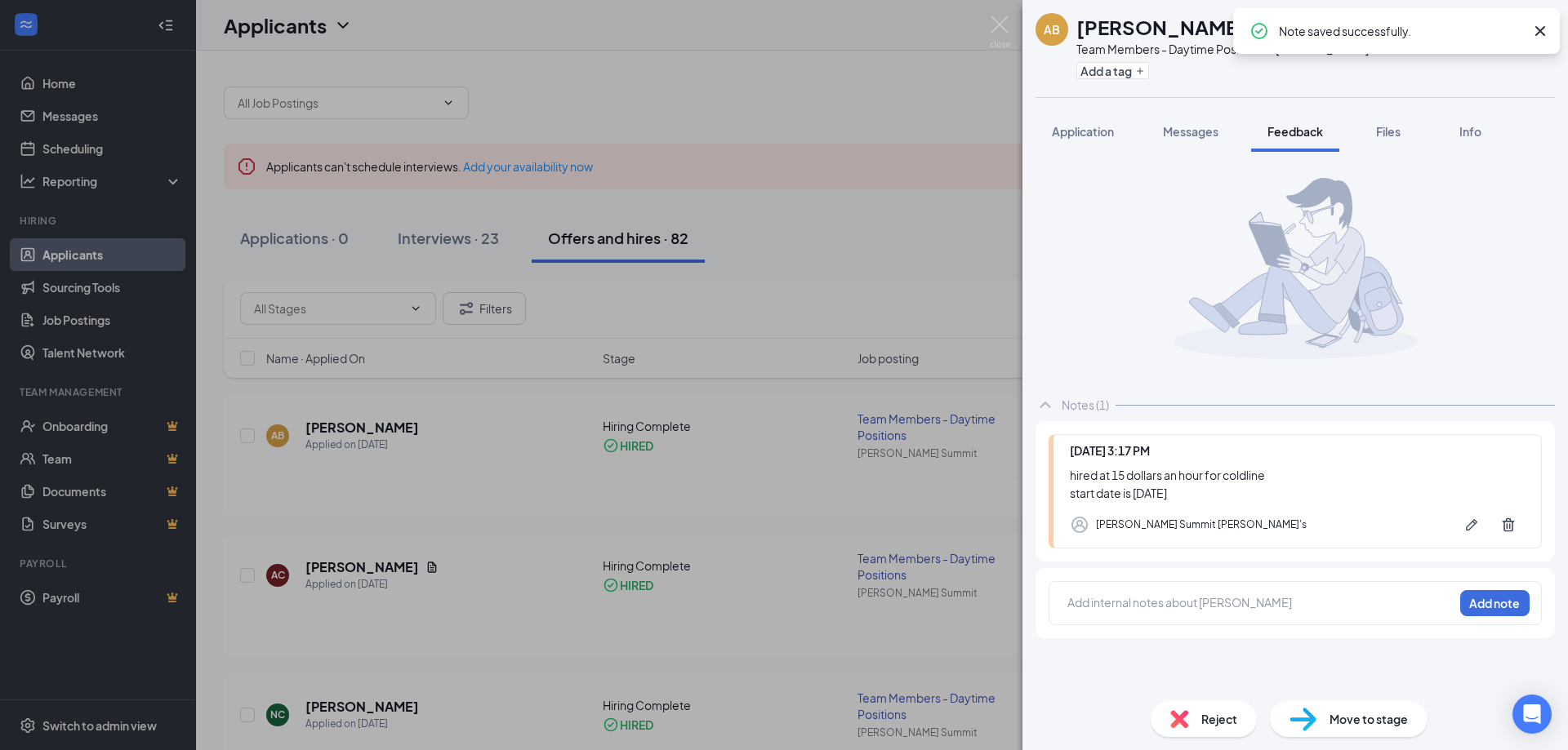
click at [1541, 36] on icon "Cross" at bounding box center [1540, 31] width 20 height 20
click at [855, 131] on div "AB Addison Brune Team Members - Daytime Positions at Lee's Summit Add a tag App…" at bounding box center [784, 375] width 1568 height 750
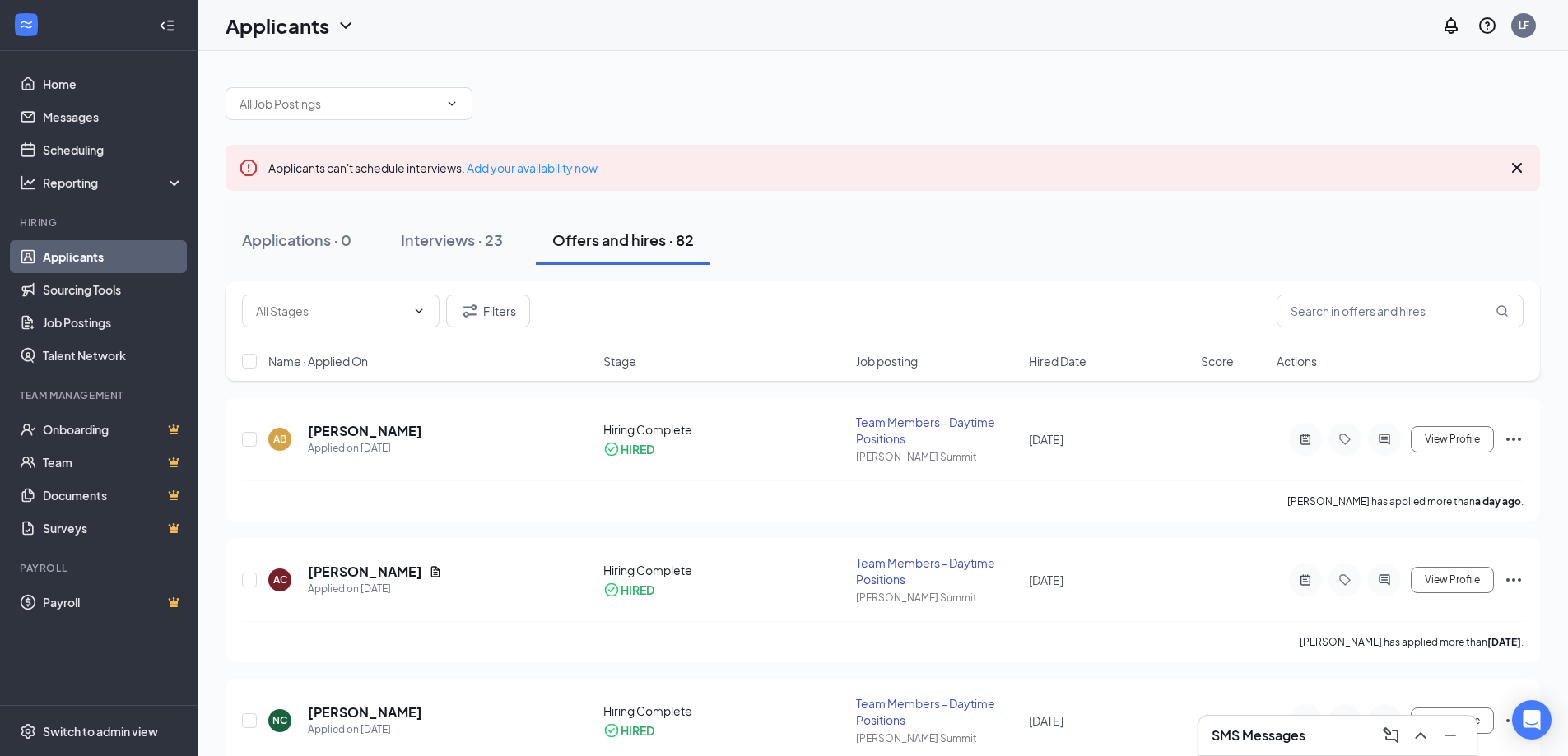
click at [1008, 20] on div "Applicants LF" at bounding box center [882, 25] width 1370 height 51
click at [473, 263] on button "Interviews · 23" at bounding box center [451, 240] width 135 height 50
